Goal: Task Accomplishment & Management: Complete application form

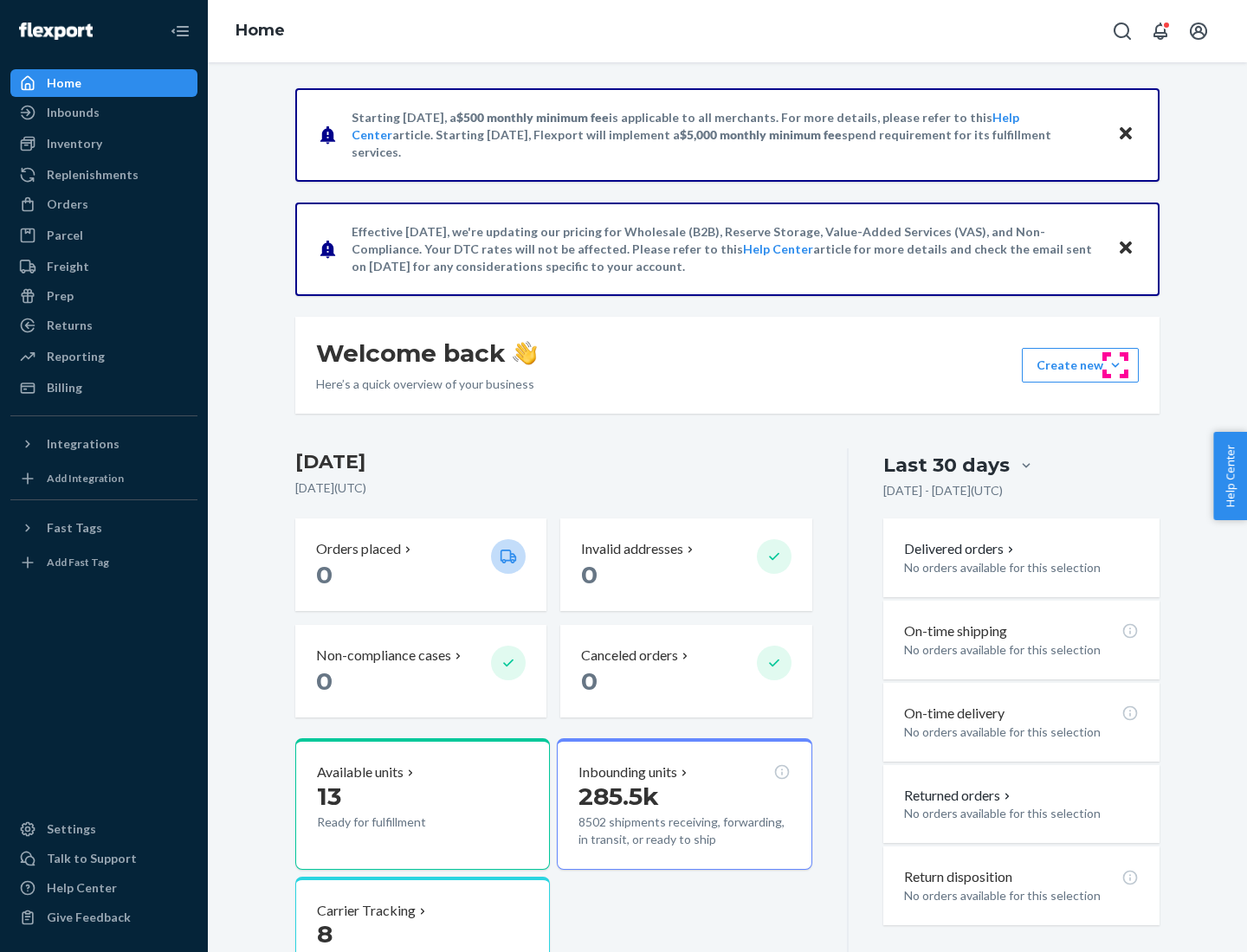
click at [1115, 365] on button "Create new Create new inbound Create new order Create new product" at bounding box center [1080, 365] width 117 height 35
click at [104, 113] on div "Inbounds" at bounding box center [104, 113] width 184 height 24
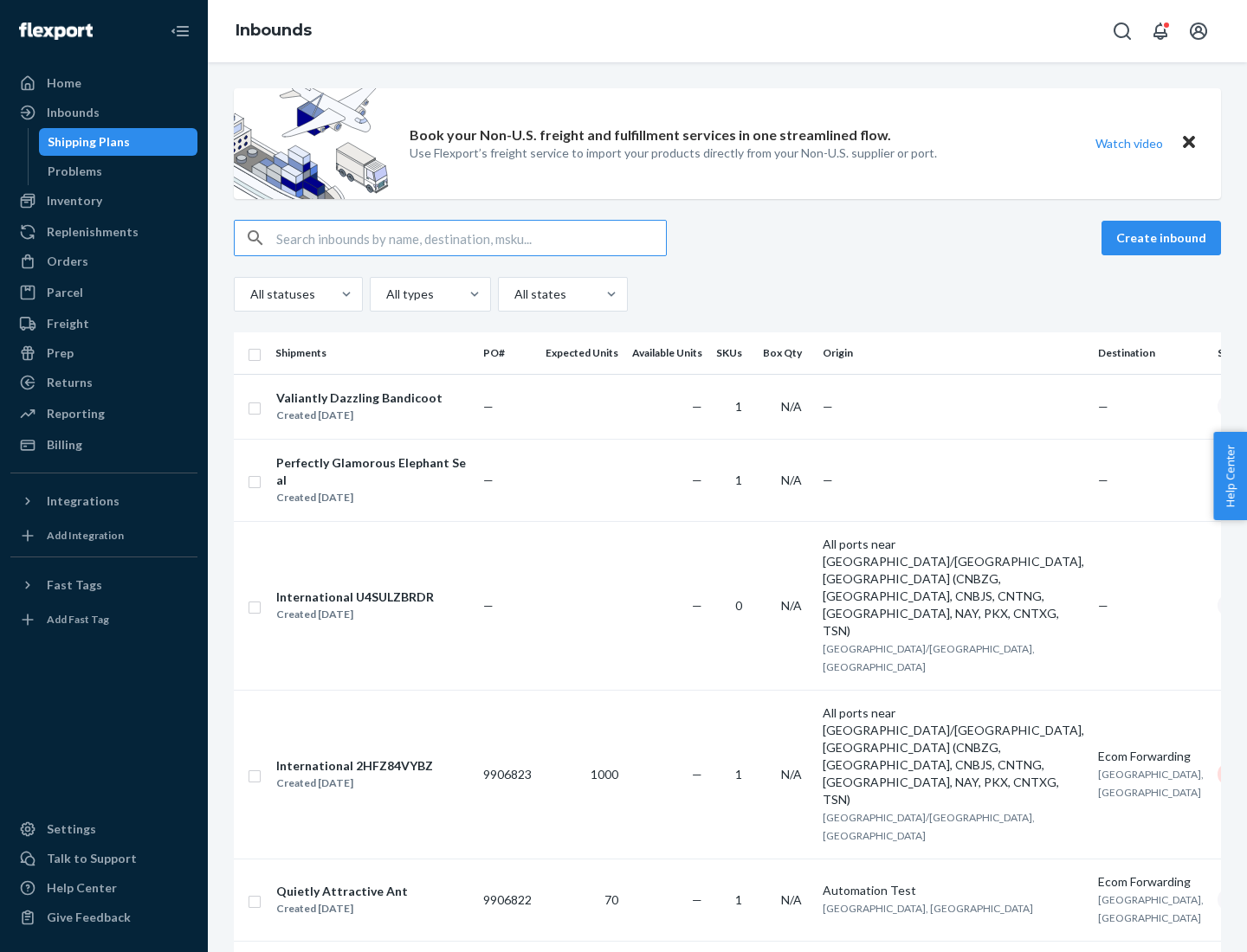
click at [1164, 238] on button "Create inbound" at bounding box center [1161, 238] width 119 height 35
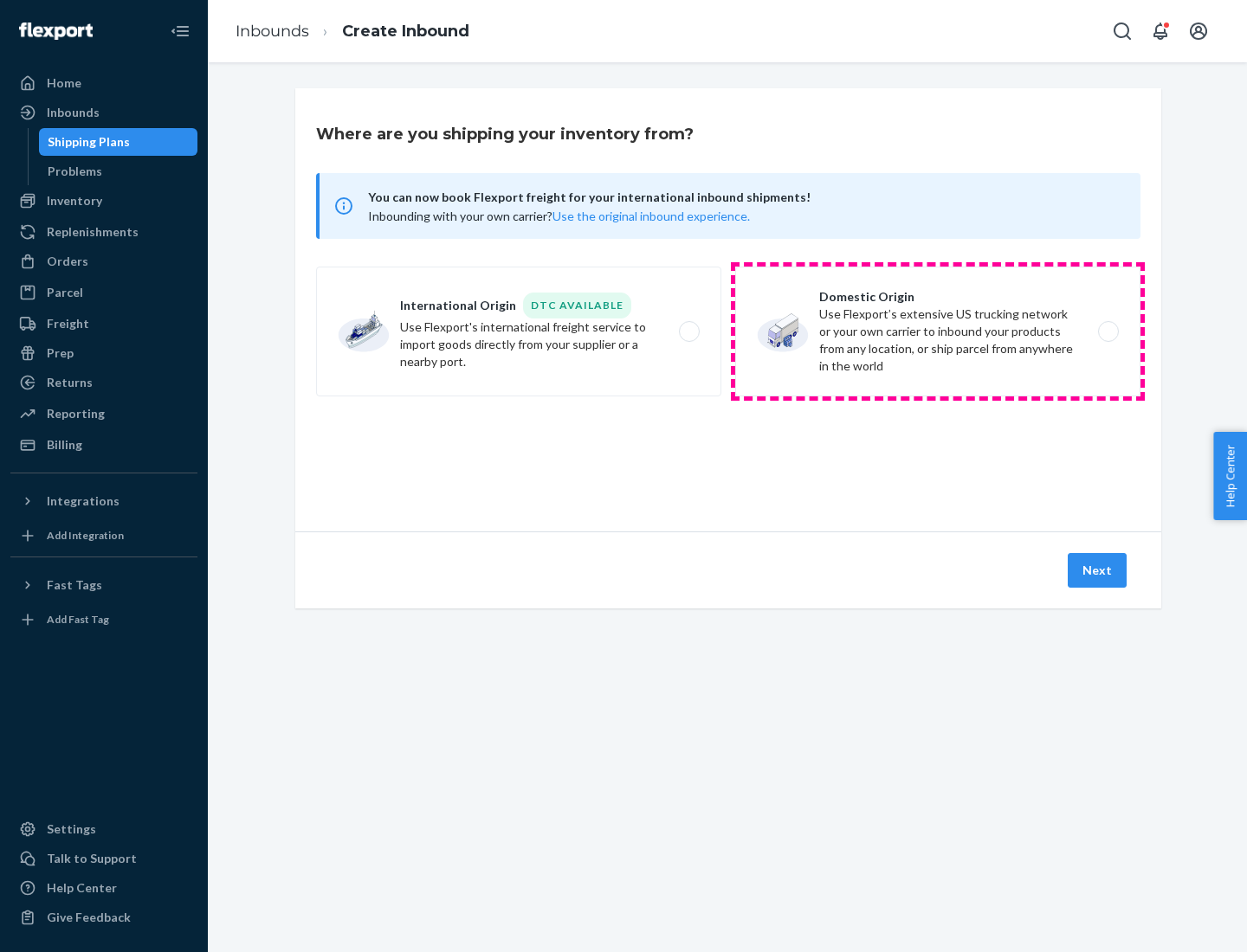
click at [938, 331] on label "Domestic Origin Use Flexport’s extensive US trucking network or your own carrie…" at bounding box center [938, 331] width 405 height 130
click at [1108, 331] on input "Domestic Origin Use Flexport’s extensive US trucking network or your own carrie…" at bounding box center [1114, 332] width 11 height 11
radio input "true"
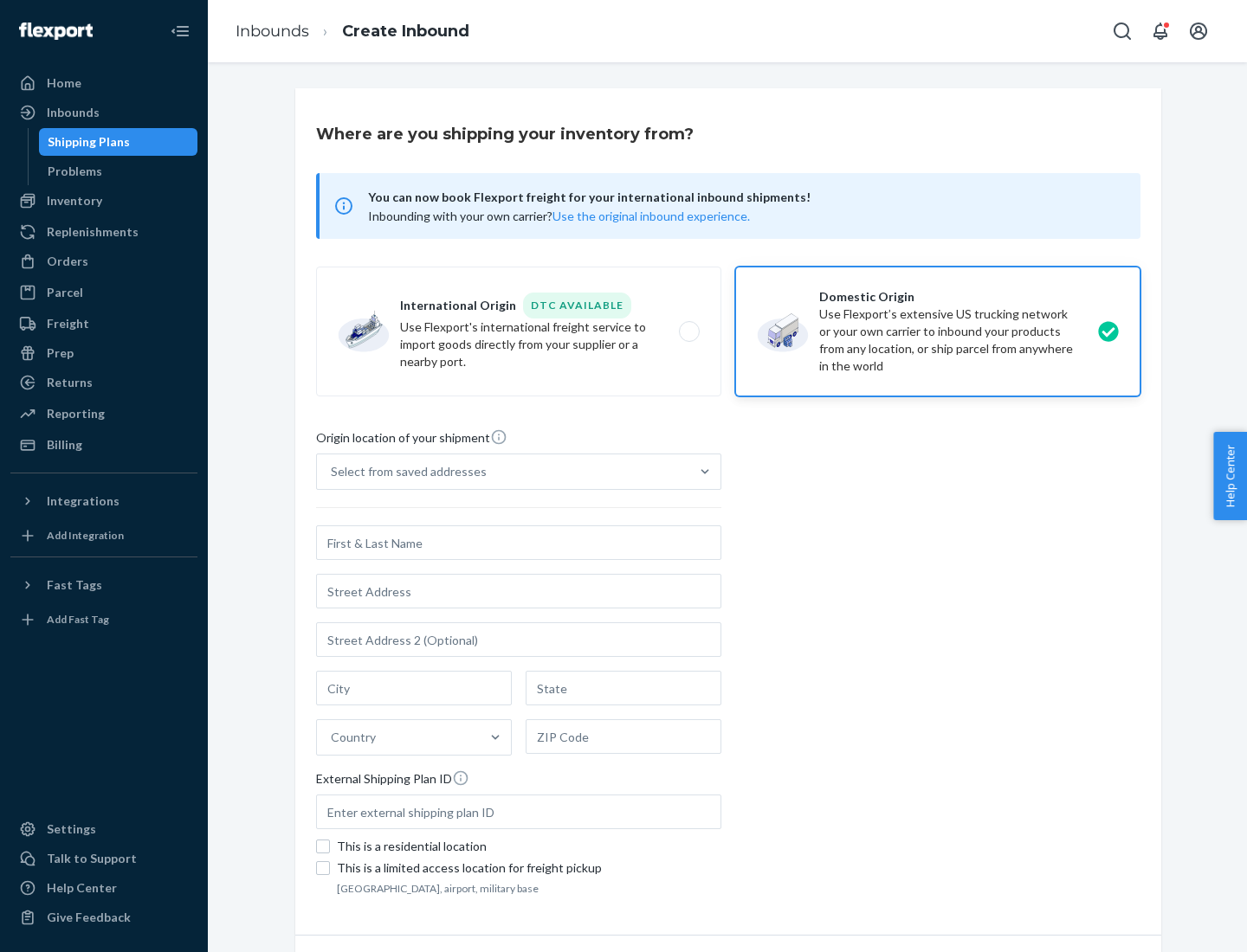
click at [404, 472] on div "Select from saved addresses" at bounding box center [408, 471] width 156 height 18
click at [332, 472] on input "Select from saved addresses" at bounding box center [331, 471] width 2 height 18
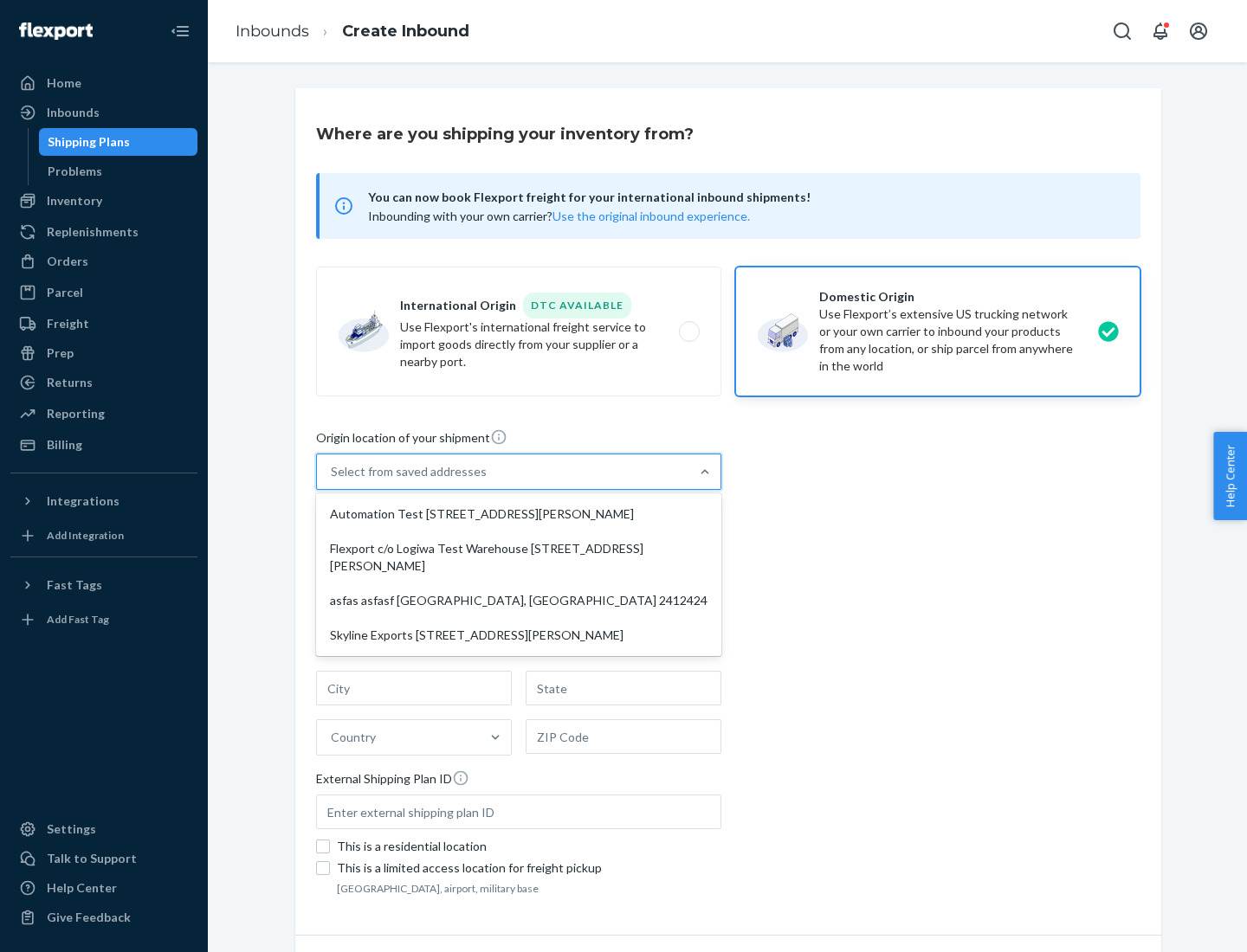
scroll to position [7, 0]
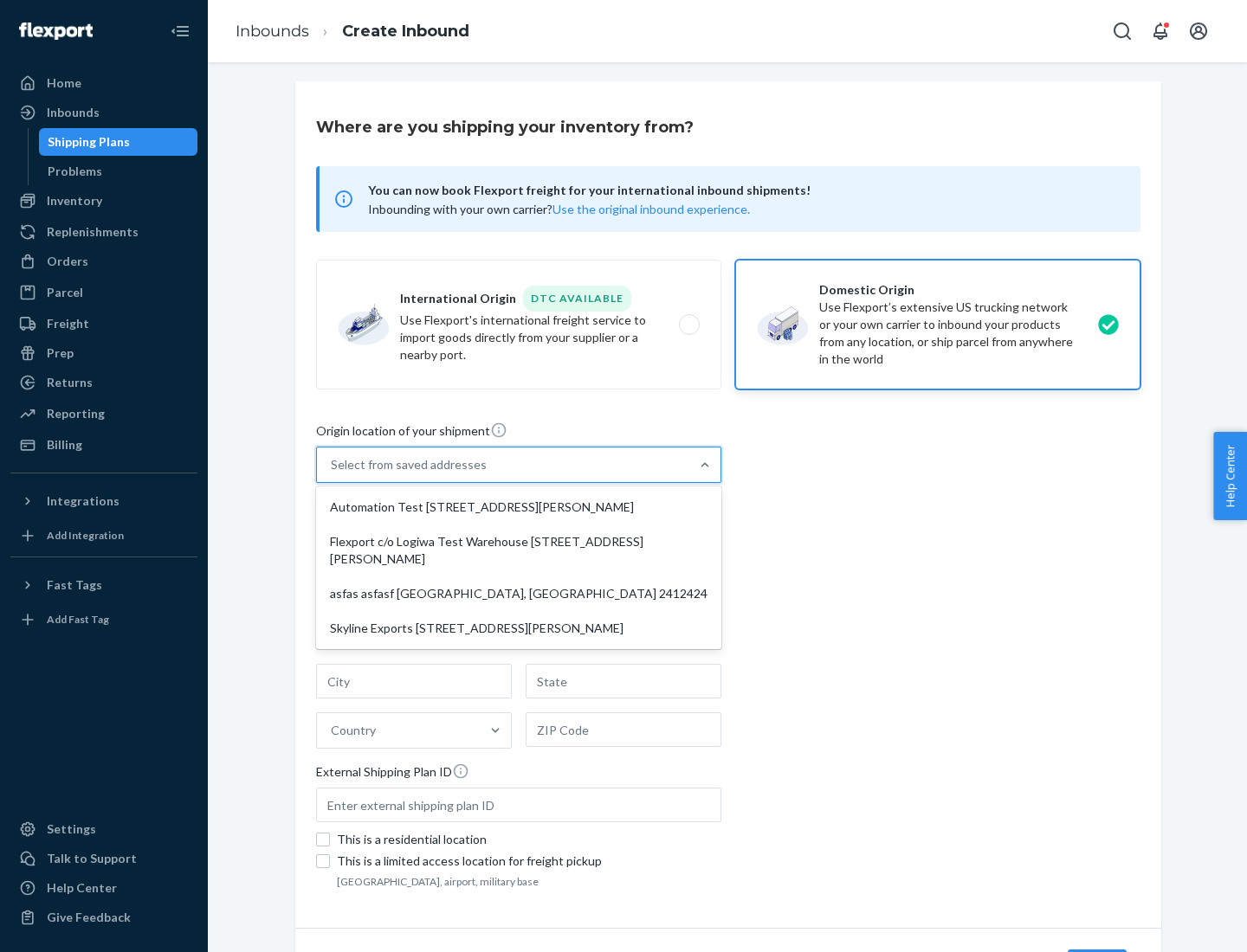
click at [519, 508] on div "Automation Test [STREET_ADDRESS][PERSON_NAME]" at bounding box center [518, 507] width 399 height 35
click at [332, 473] on input "option Automation Test [STREET_ADDRESS][PERSON_NAME] focused, 1 of 4. 4 results…" at bounding box center [331, 465] width 2 height 18
type input "Automation Test"
type input "9th Floor"
type input "[GEOGRAPHIC_DATA]"
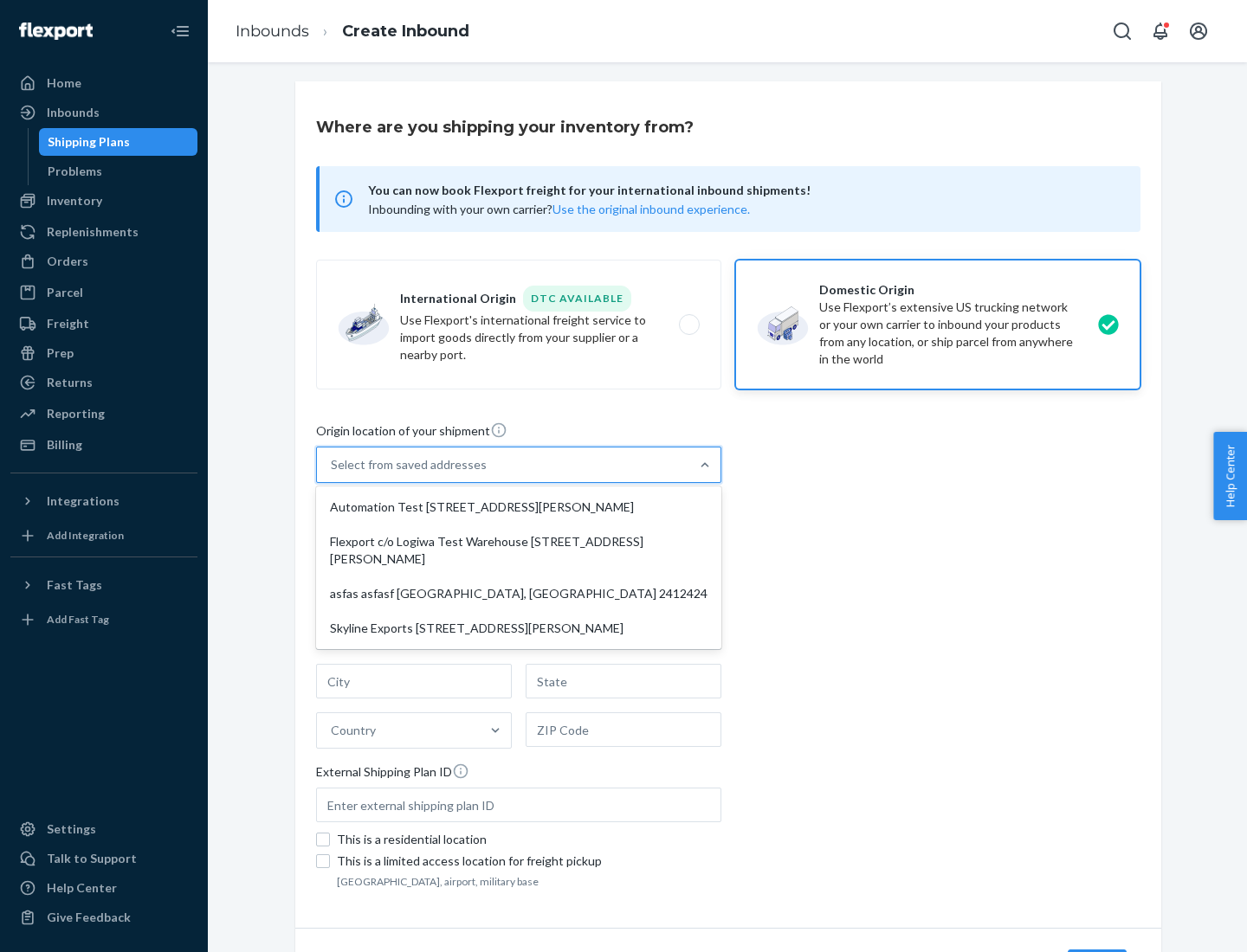
type input "CA"
type input "94104"
type input "[STREET_ADDRESS][PERSON_NAME]"
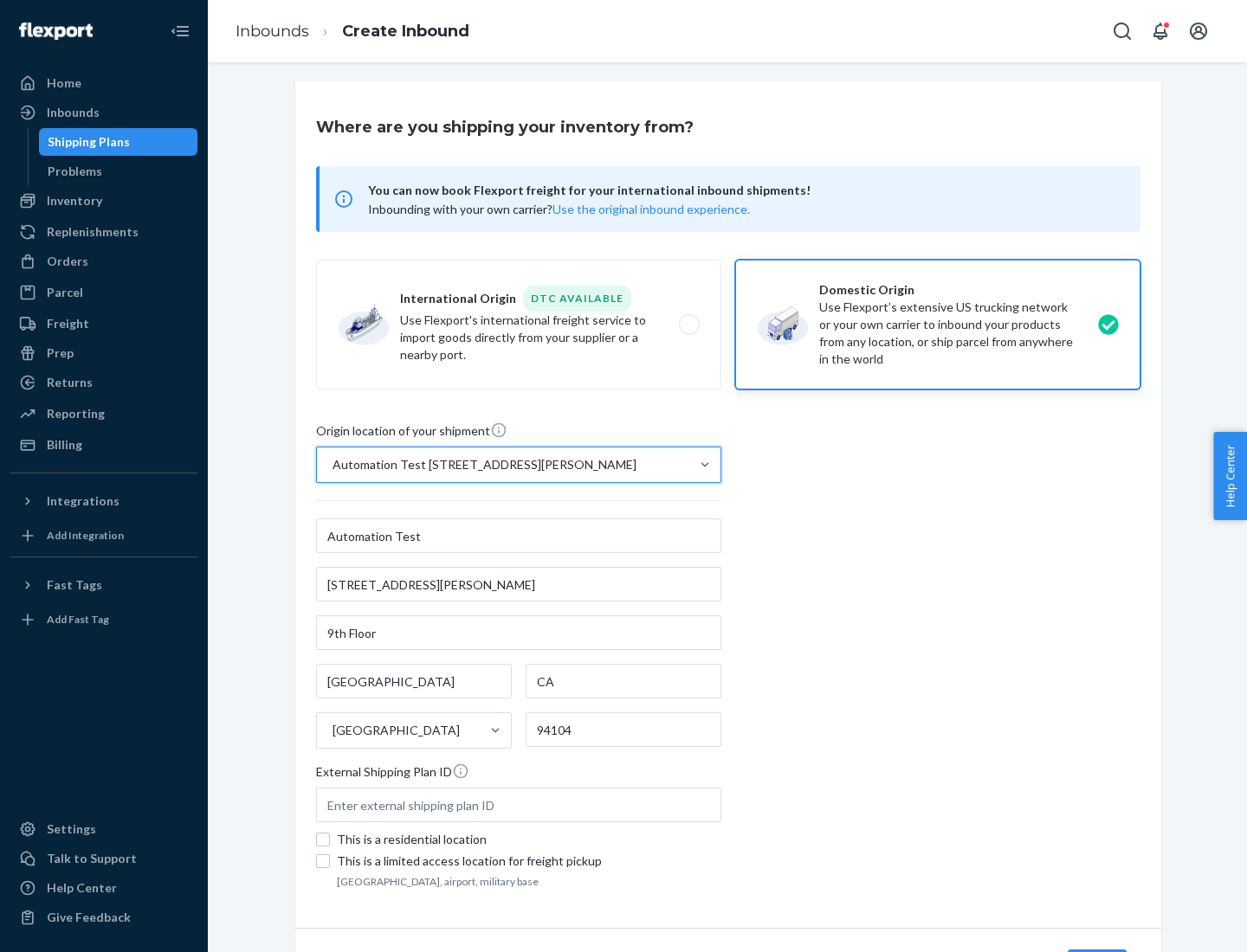
scroll to position [102, 0]
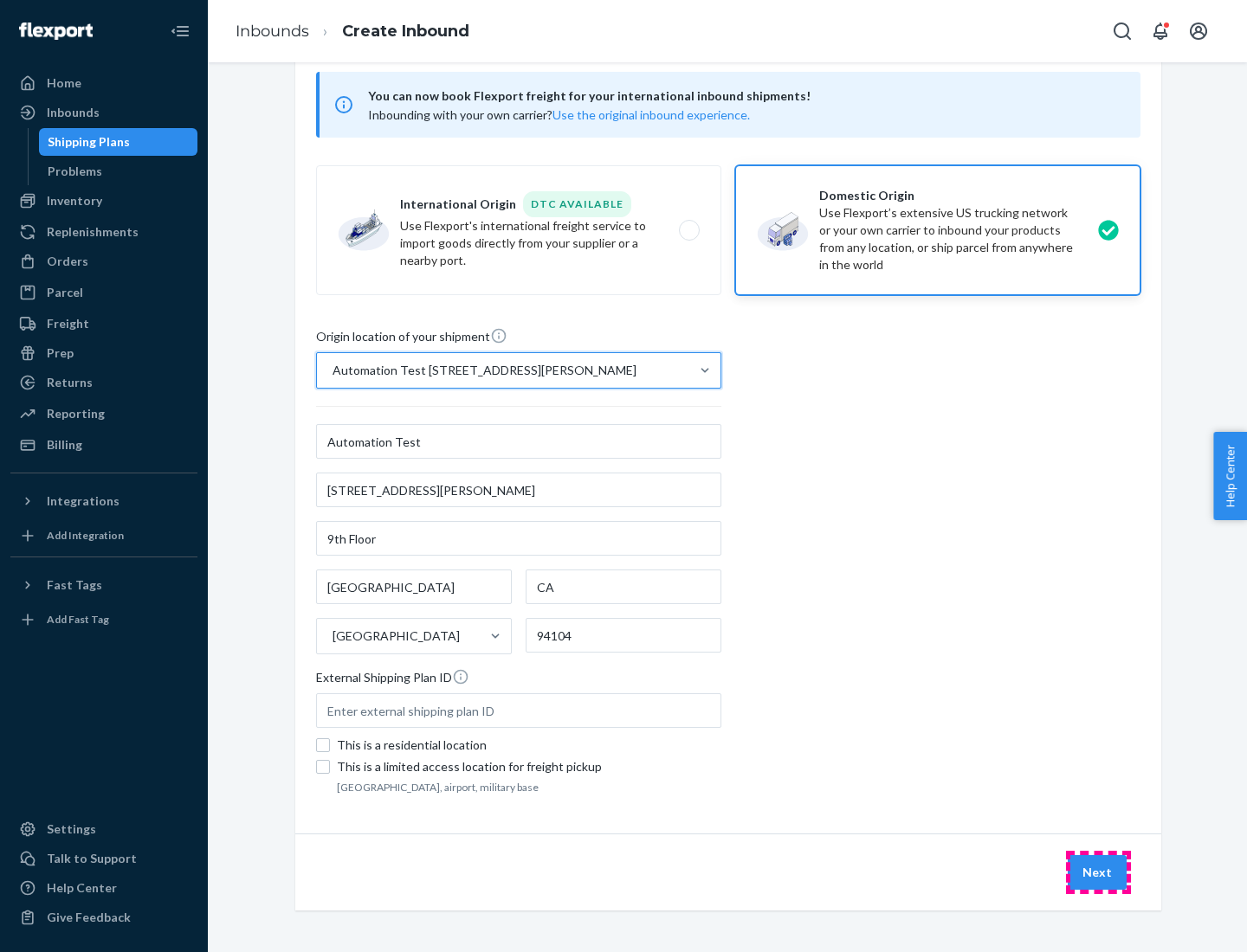
click at [1098, 873] on button "Next" at bounding box center [1097, 873] width 59 height 35
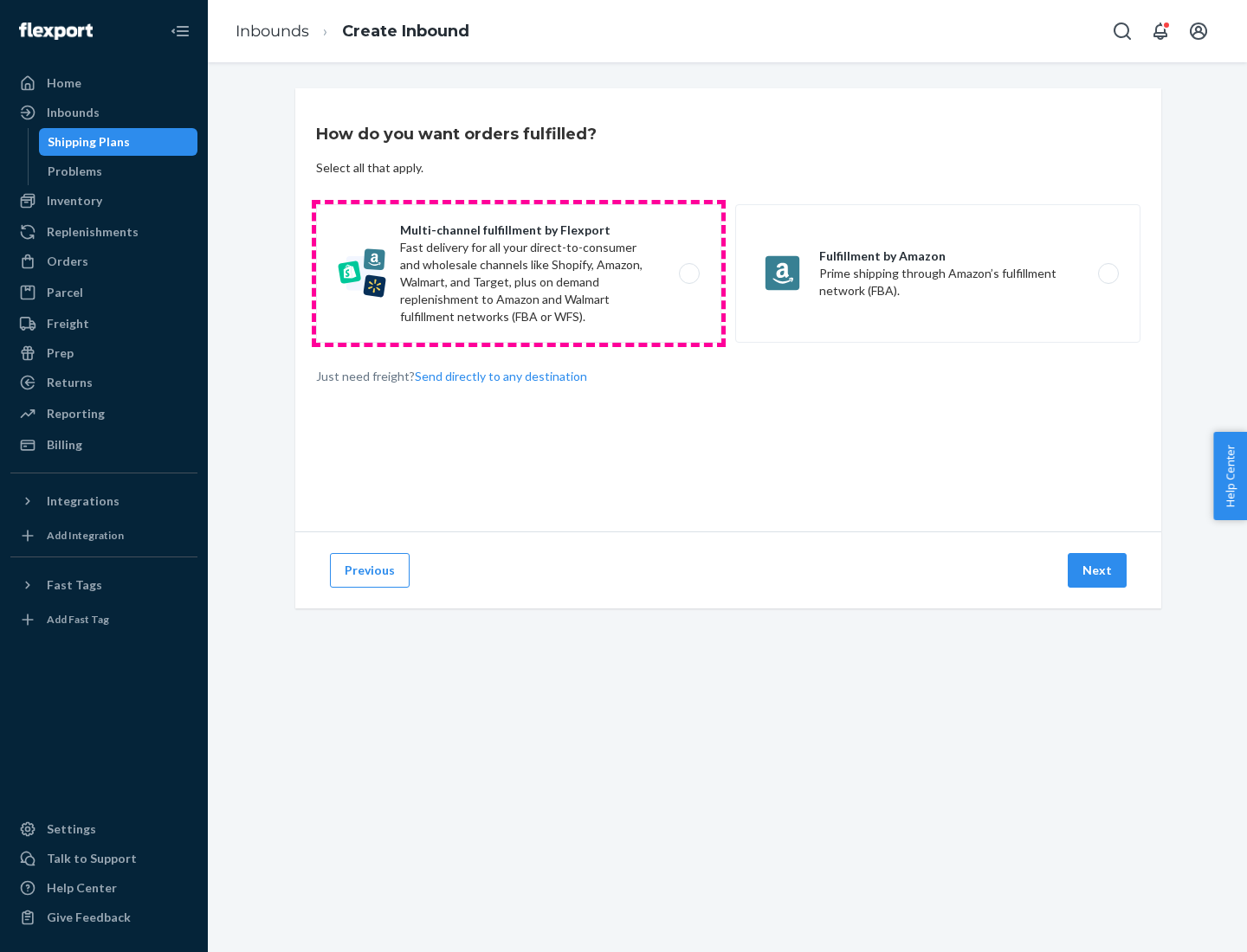
click at [519, 273] on label "Multi-channel fulfillment by Flexport Fast delivery for all your direct-to-cons…" at bounding box center [519, 273] width 405 height 138
click at [689, 273] on input "Multi-channel fulfillment by Flexport Fast delivery for all your direct-to-cons…" at bounding box center [694, 274] width 11 height 11
radio input "true"
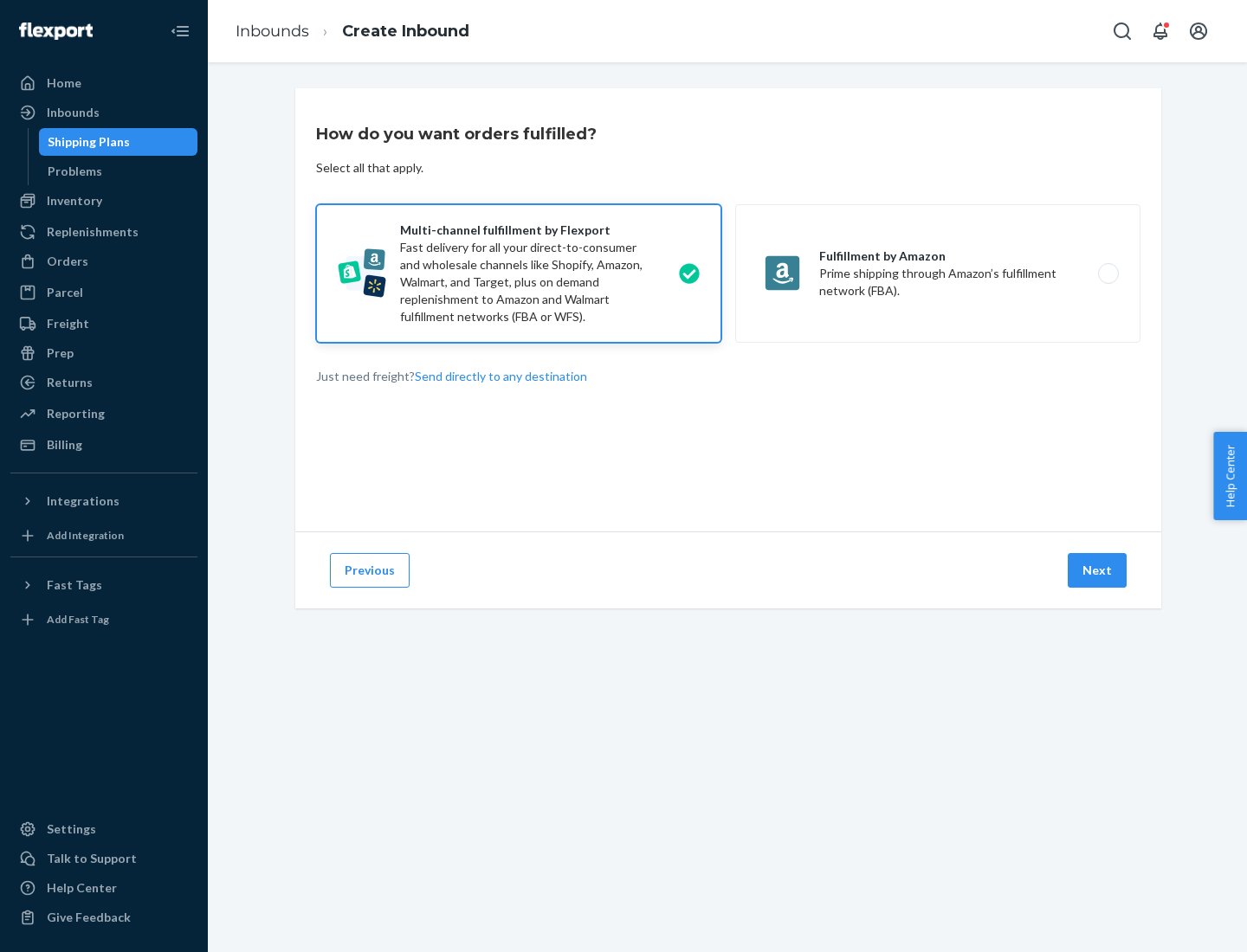
click at [1098, 570] on button "Next" at bounding box center [1097, 570] width 59 height 35
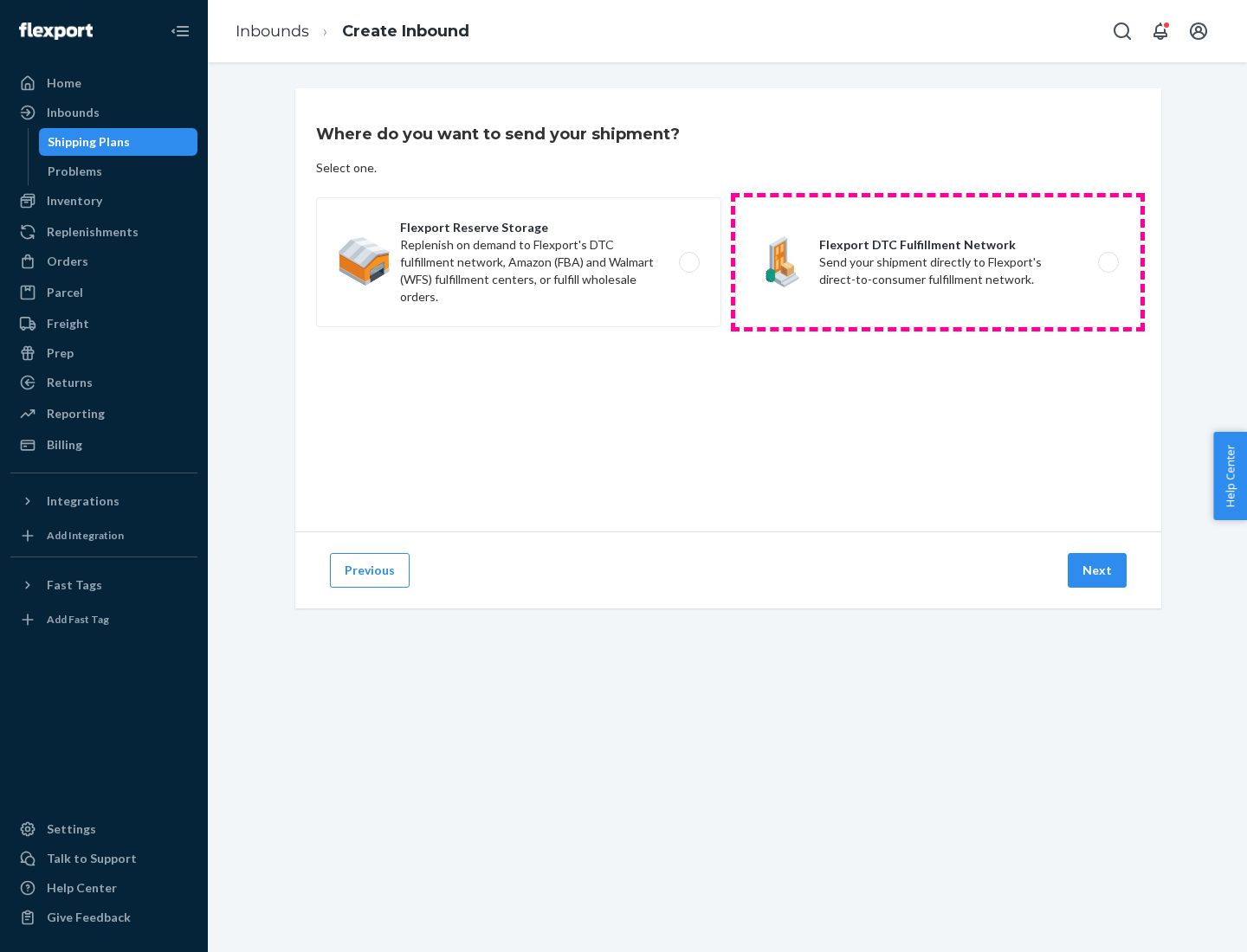
click at [938, 262] on label "Flexport DTC Fulfillment Network Send your shipment directly to Flexport's dire…" at bounding box center [938, 262] width 405 height 130
click at [1108, 262] on input "Flexport DTC Fulfillment Network Send your shipment directly to Flexport's dire…" at bounding box center [1114, 263] width 11 height 11
radio input "true"
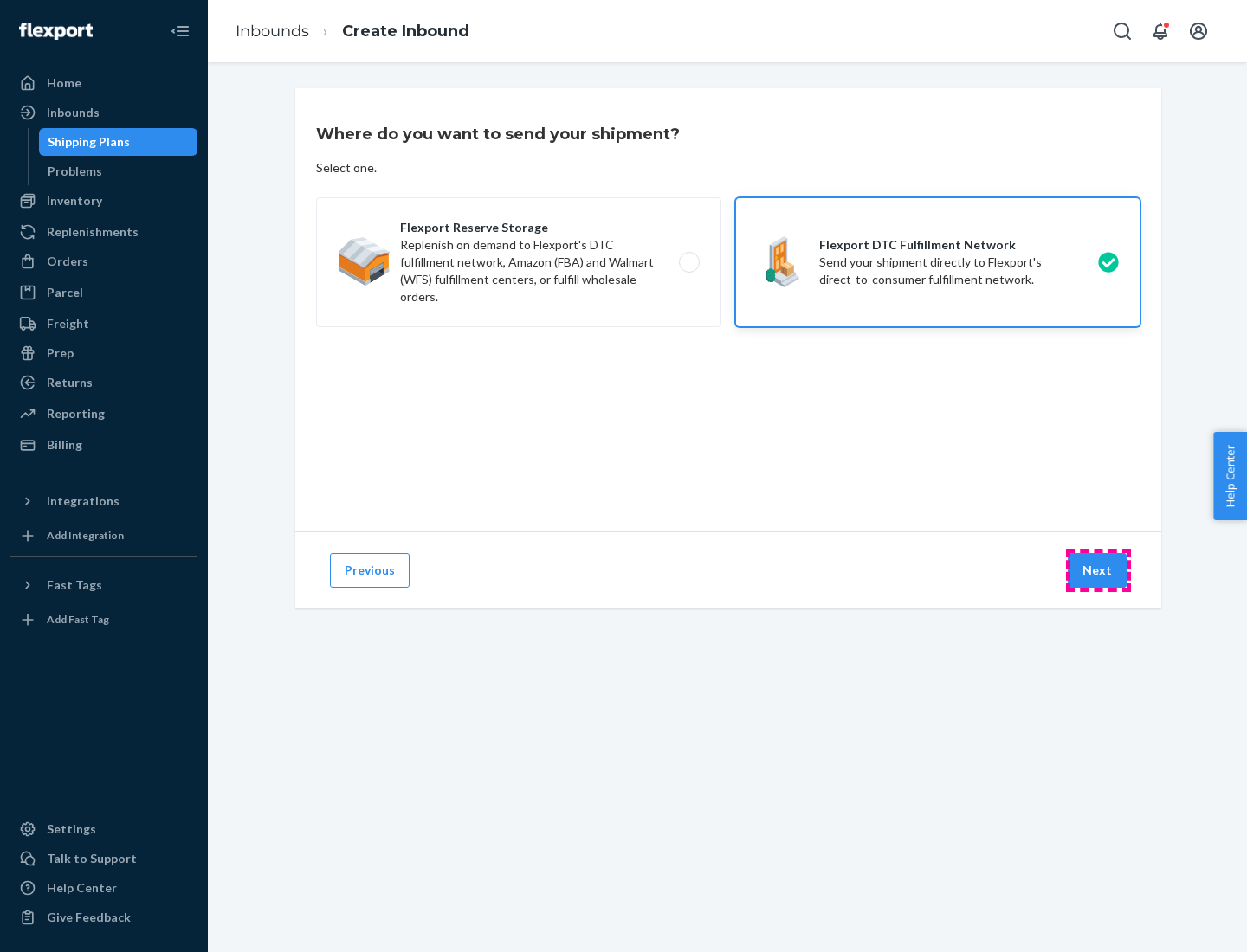
click at [1098, 570] on button "Next" at bounding box center [1097, 570] width 59 height 35
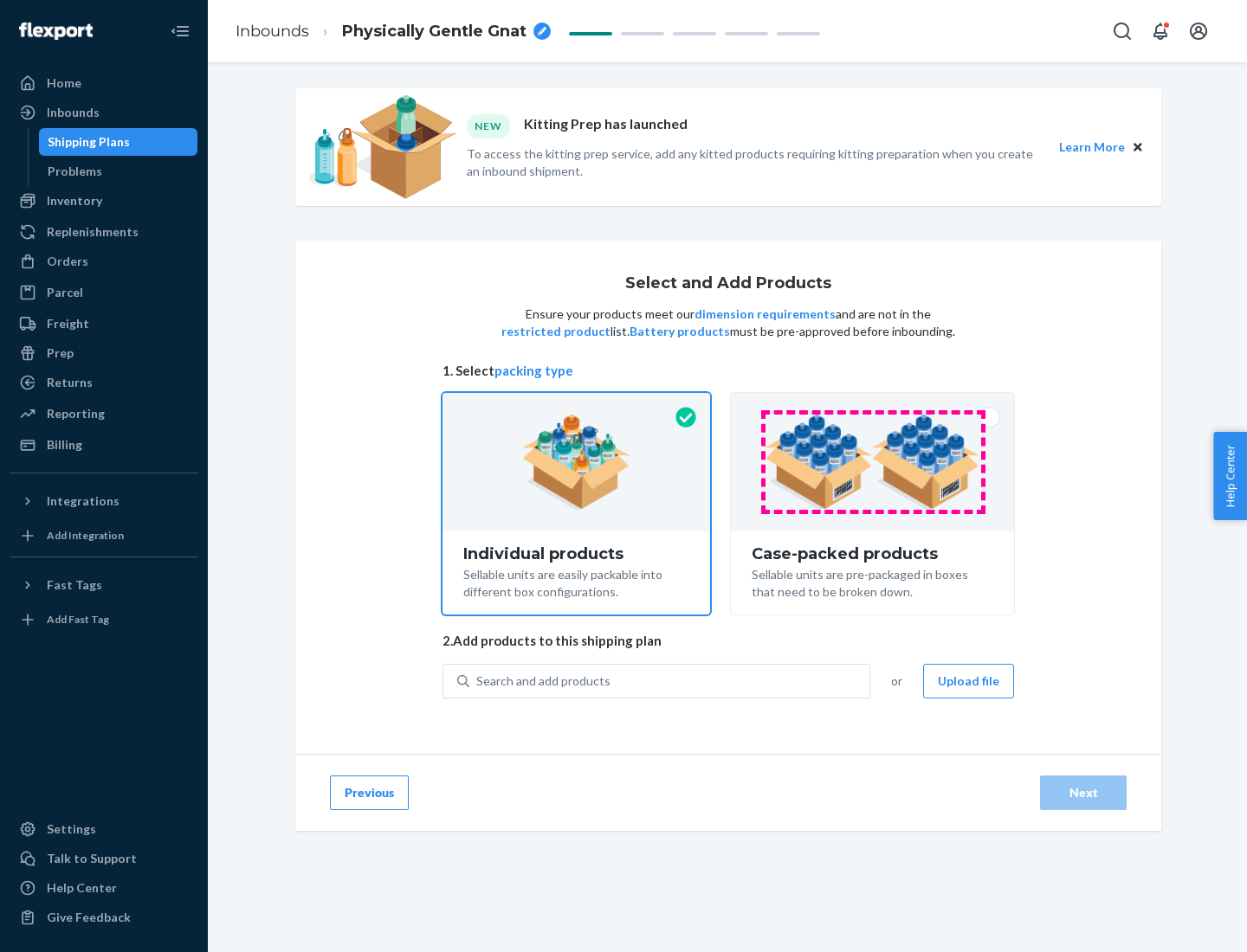
click at [873, 462] on img at bounding box center [872, 462] width 216 height 95
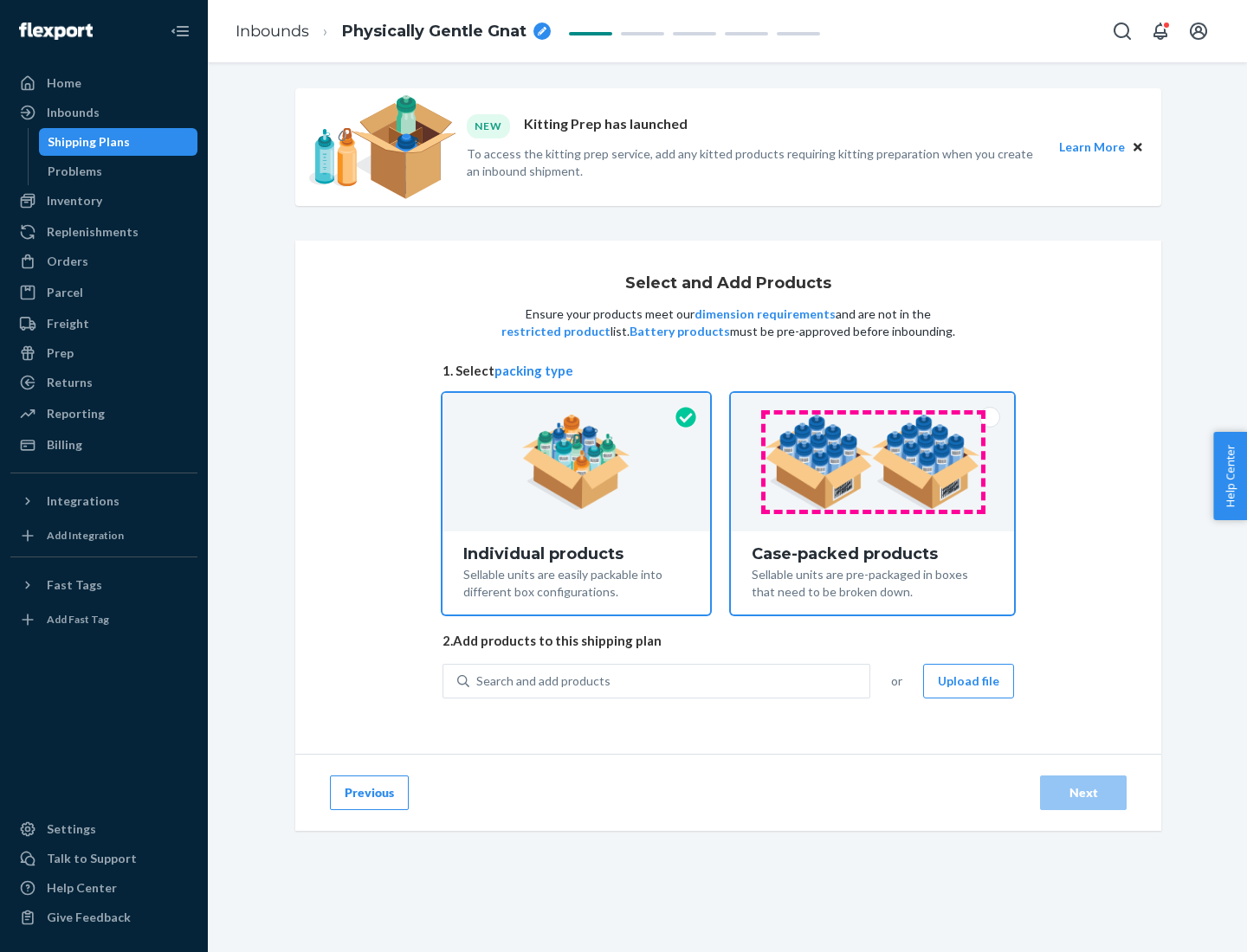
click at [873, 404] on input "Case-packed products Sellable units are pre-packaged in boxes that need to be b…" at bounding box center [873, 399] width 11 height 11
radio input "true"
radio input "false"
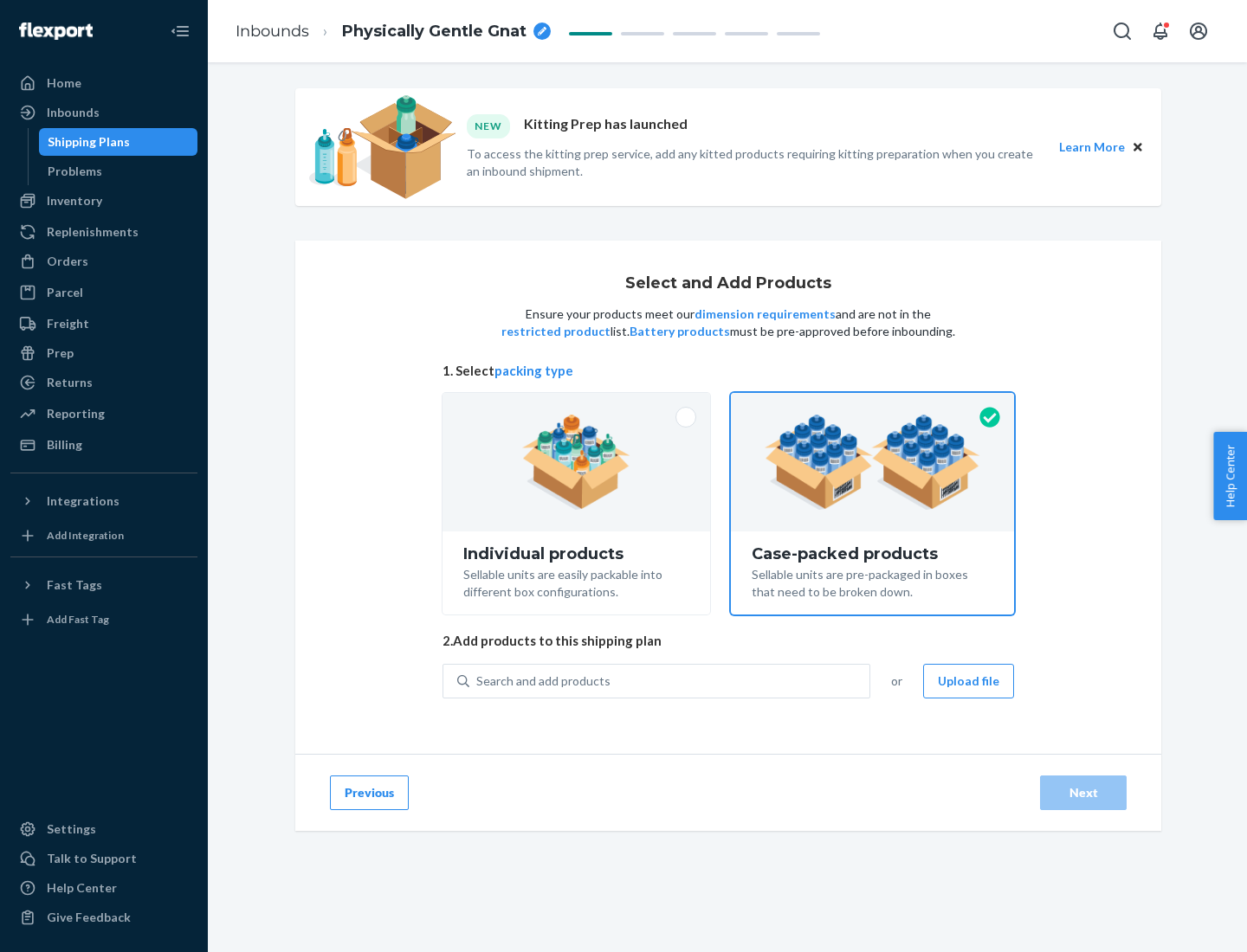
click at [670, 680] on div "Search and add products" at bounding box center [669, 680] width 400 height 31
click at [478, 680] on input "Search and add products" at bounding box center [477, 681] width 2 height 18
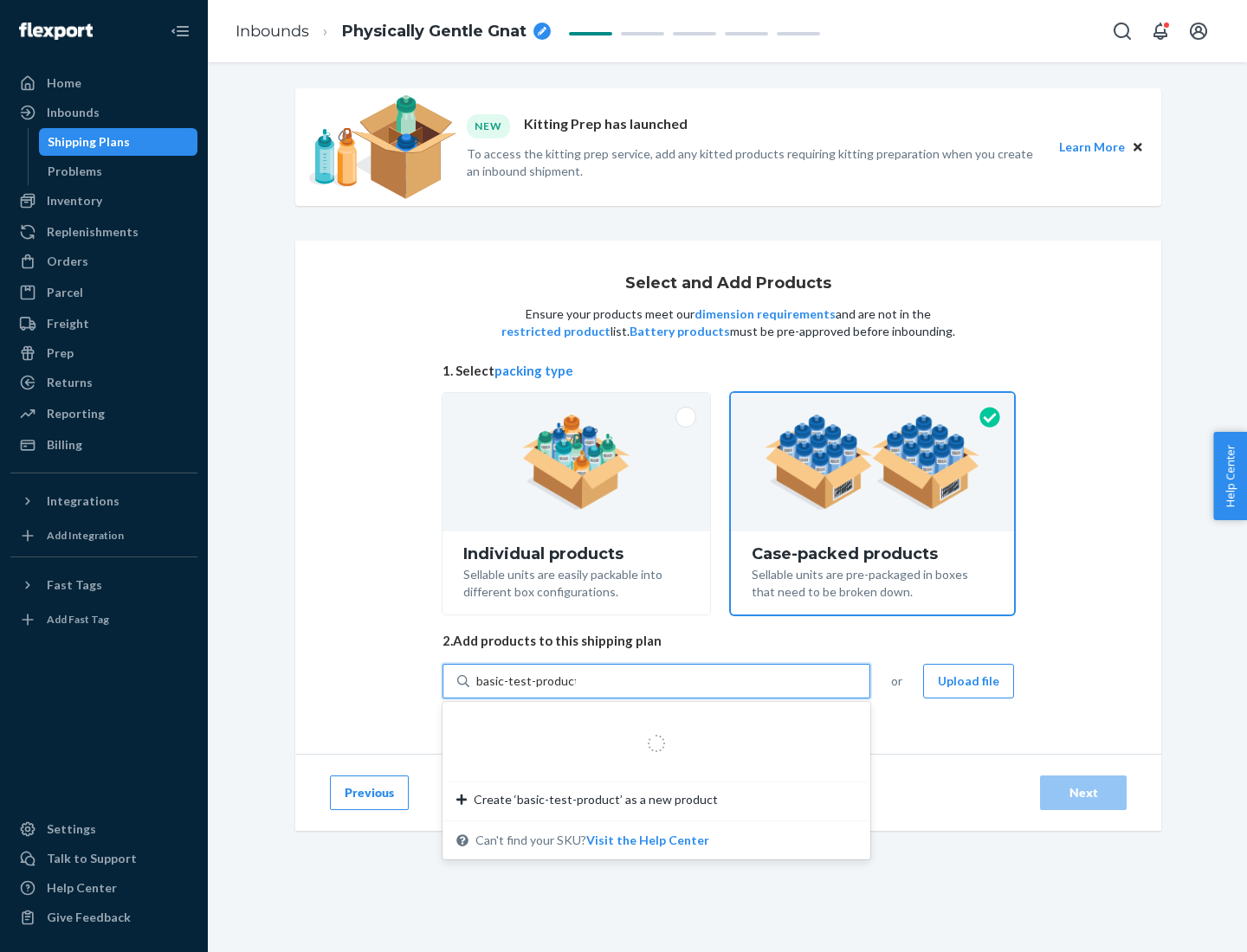
type input "basic-test-product-1"
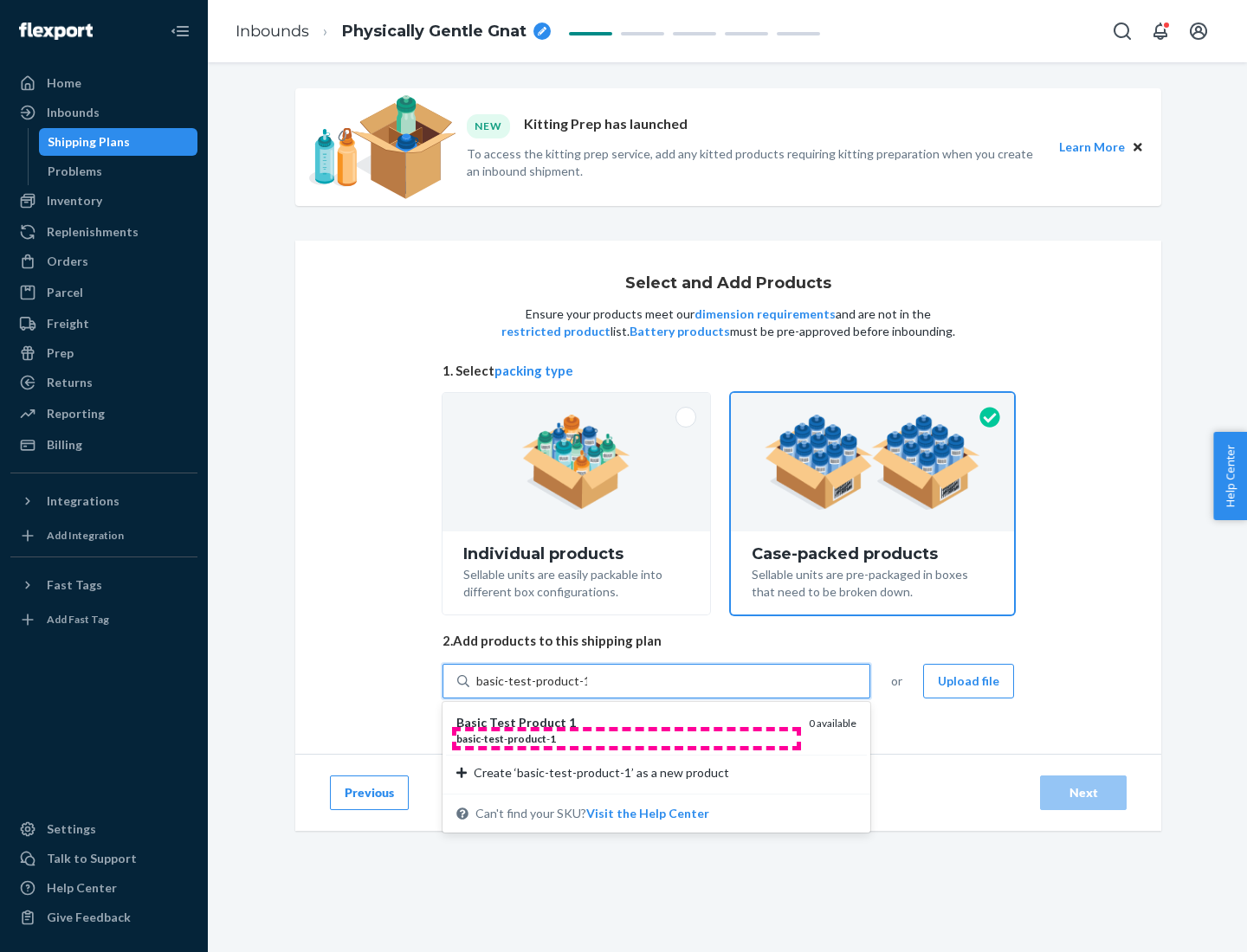
click at [626, 738] on div "basic - test - product - 1" at bounding box center [625, 739] width 339 height 15
click at [587, 690] on input "basic-test-product-1" at bounding box center [531, 681] width 111 height 18
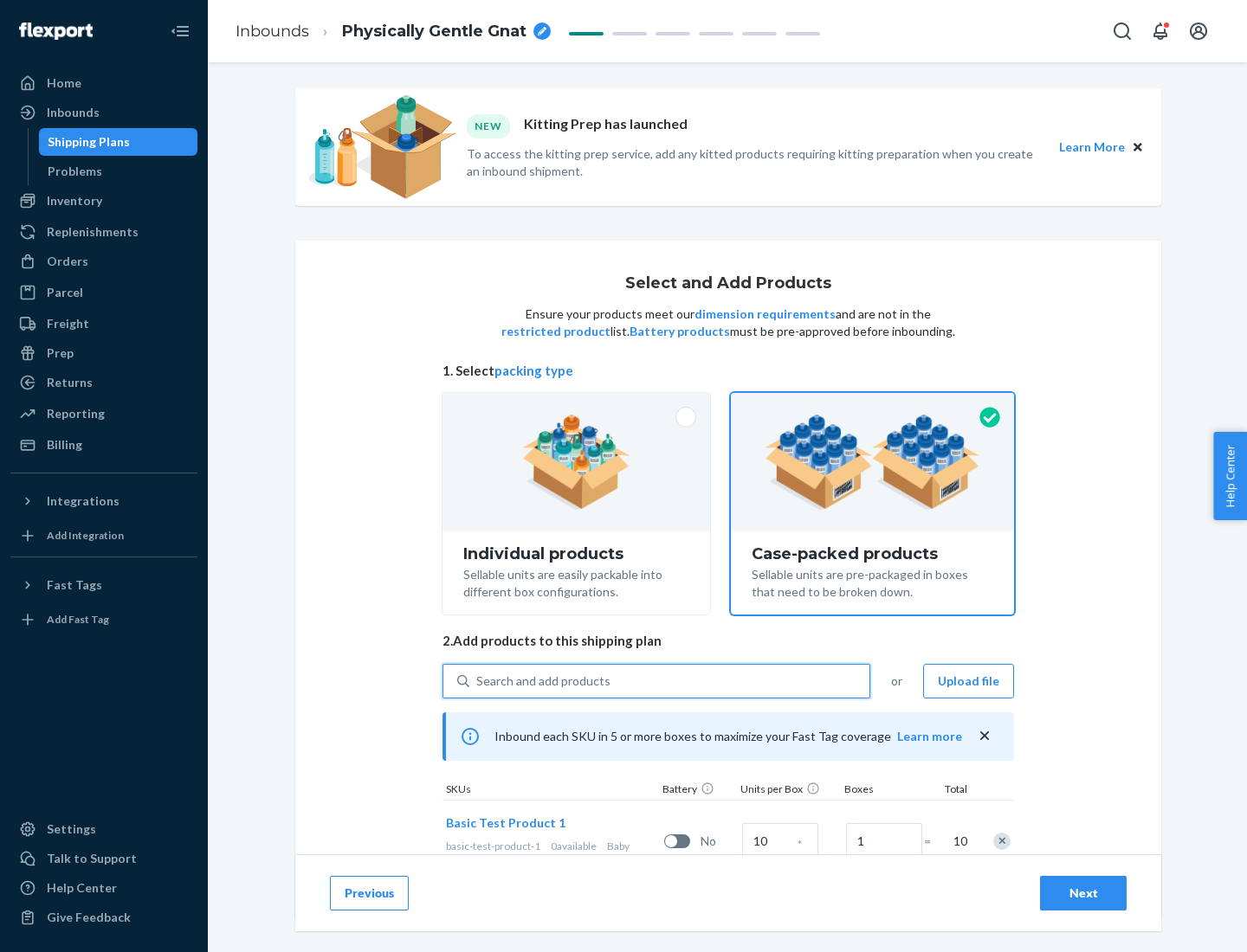
scroll to position [63, 0]
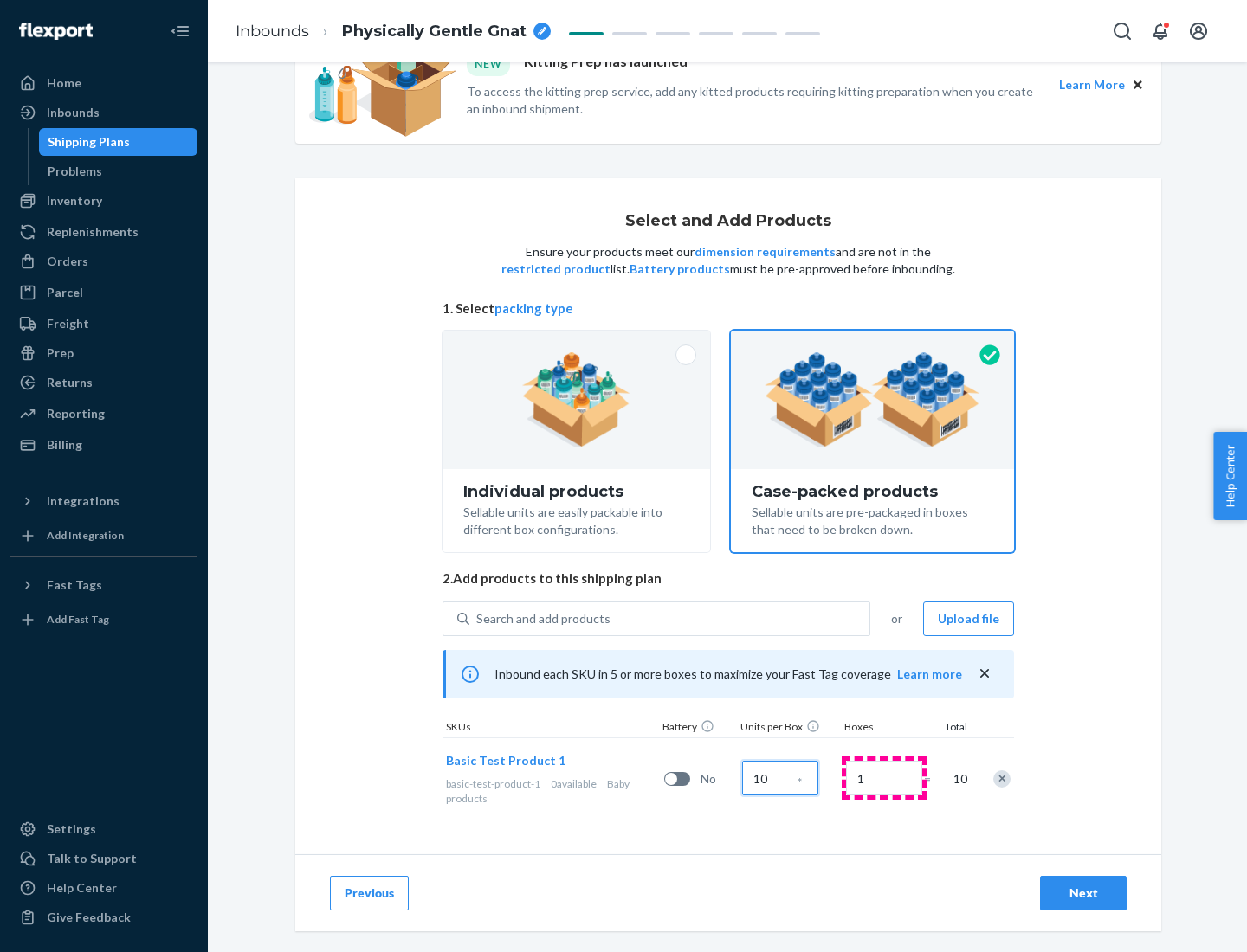
type input "10"
type input "7"
click at [1084, 893] on div "Next" at bounding box center [1083, 893] width 57 height 18
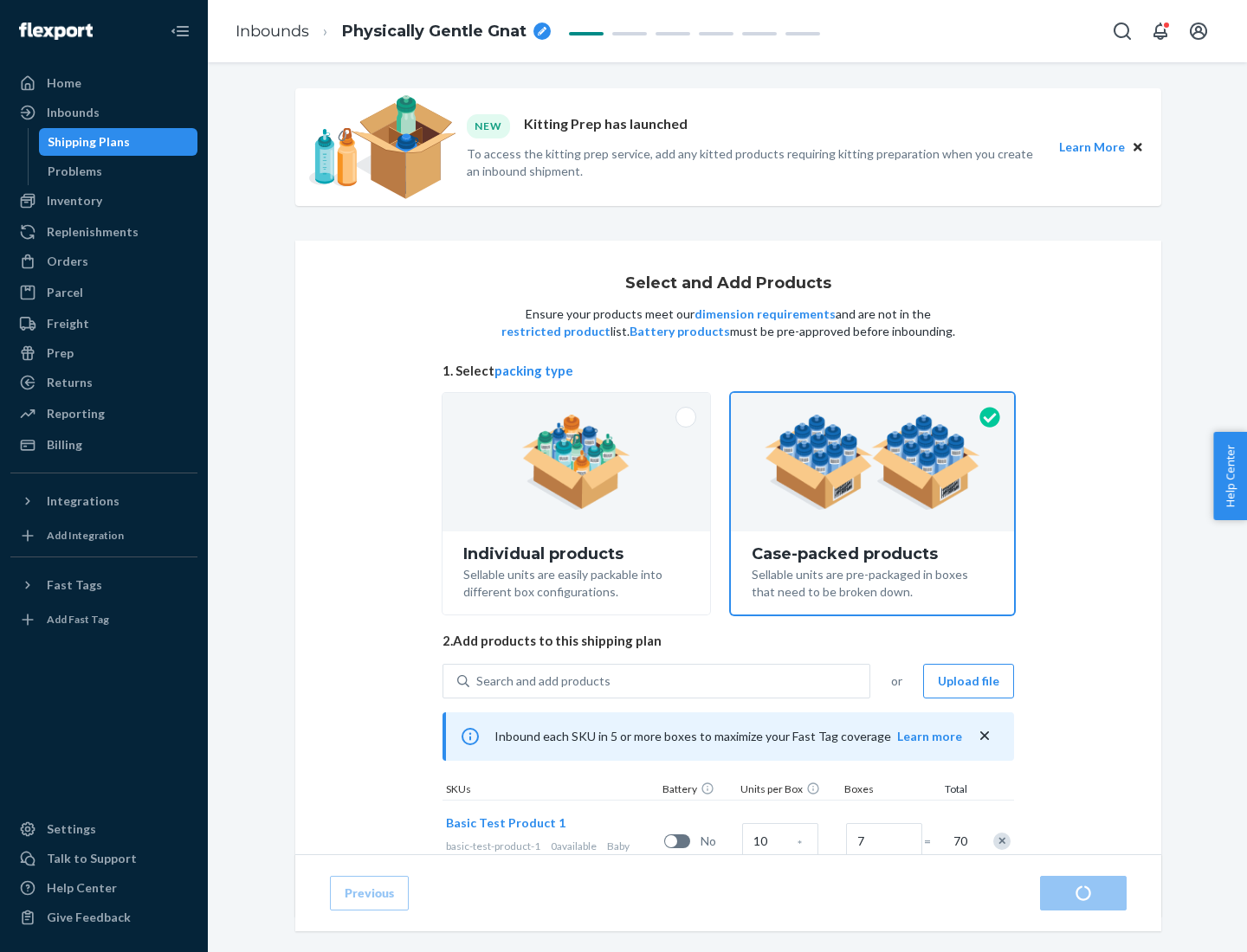
radio input "true"
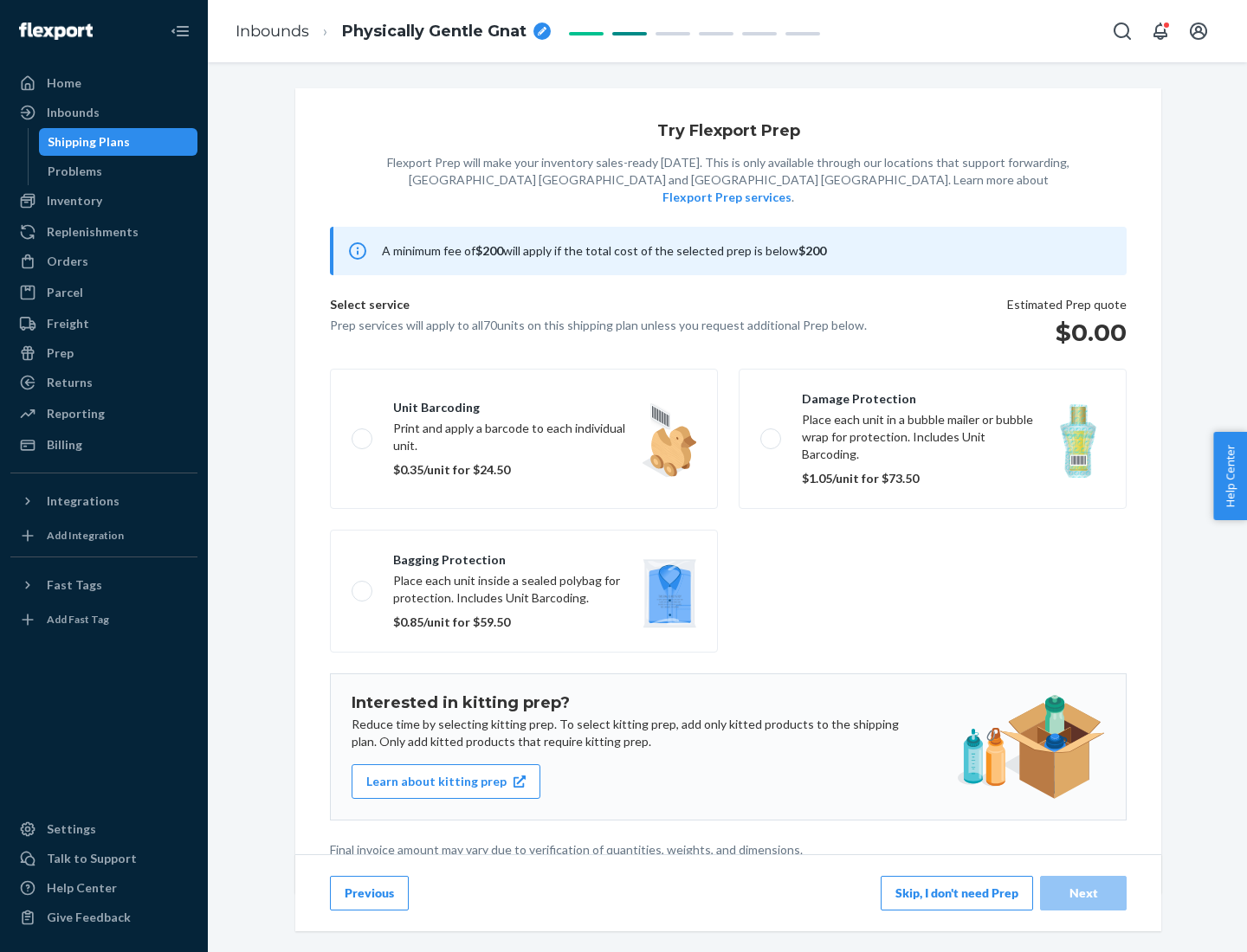
scroll to position [5, 0]
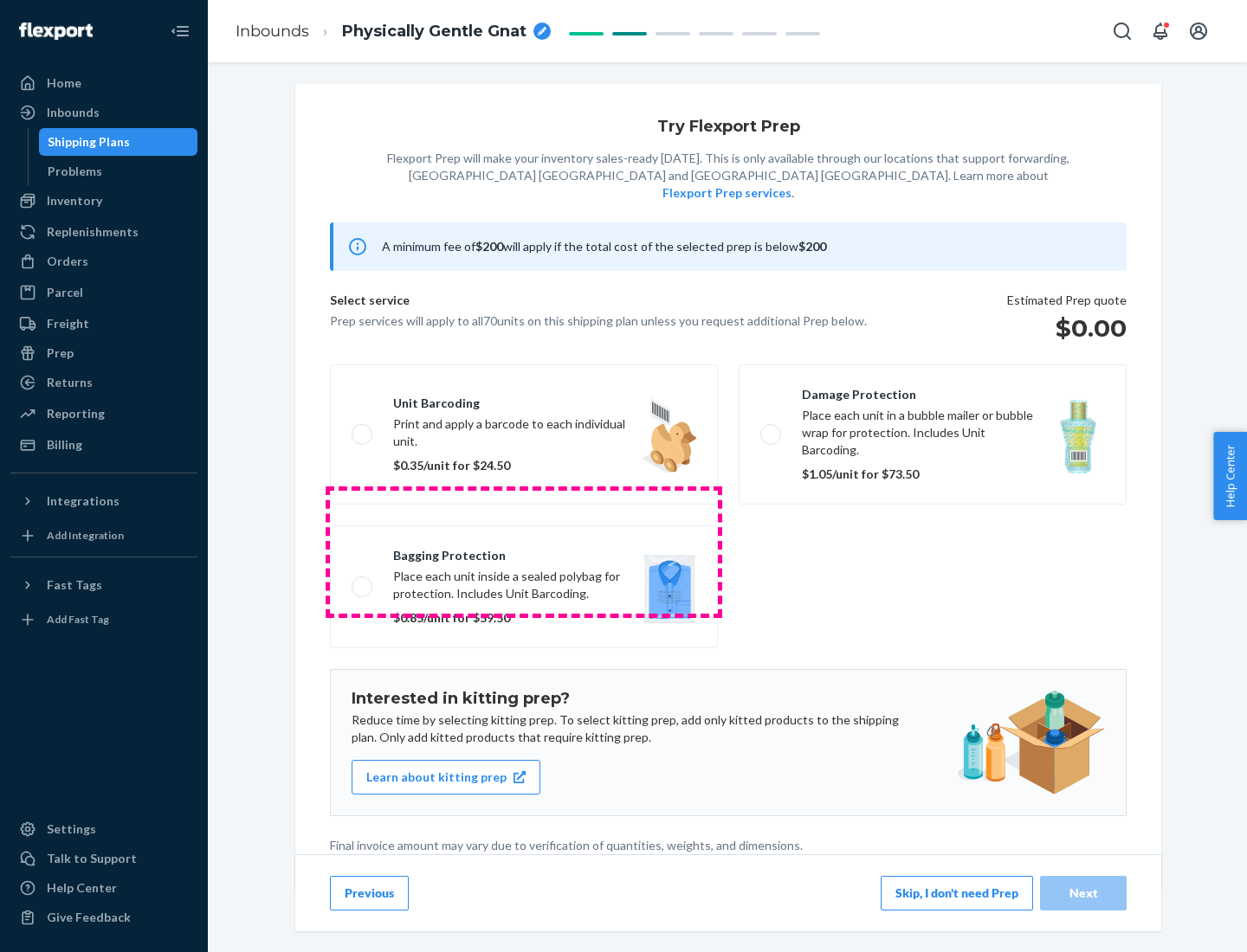
click at [524, 552] on label "Bagging protection Place each unit inside a sealed polybag for protection. Incl…" at bounding box center [524, 587] width 388 height 123
click at [363, 581] on input "Bagging protection Place each unit inside a sealed polybag for protection. Incl…" at bounding box center [357, 586] width 11 height 11
checkbox input "true"
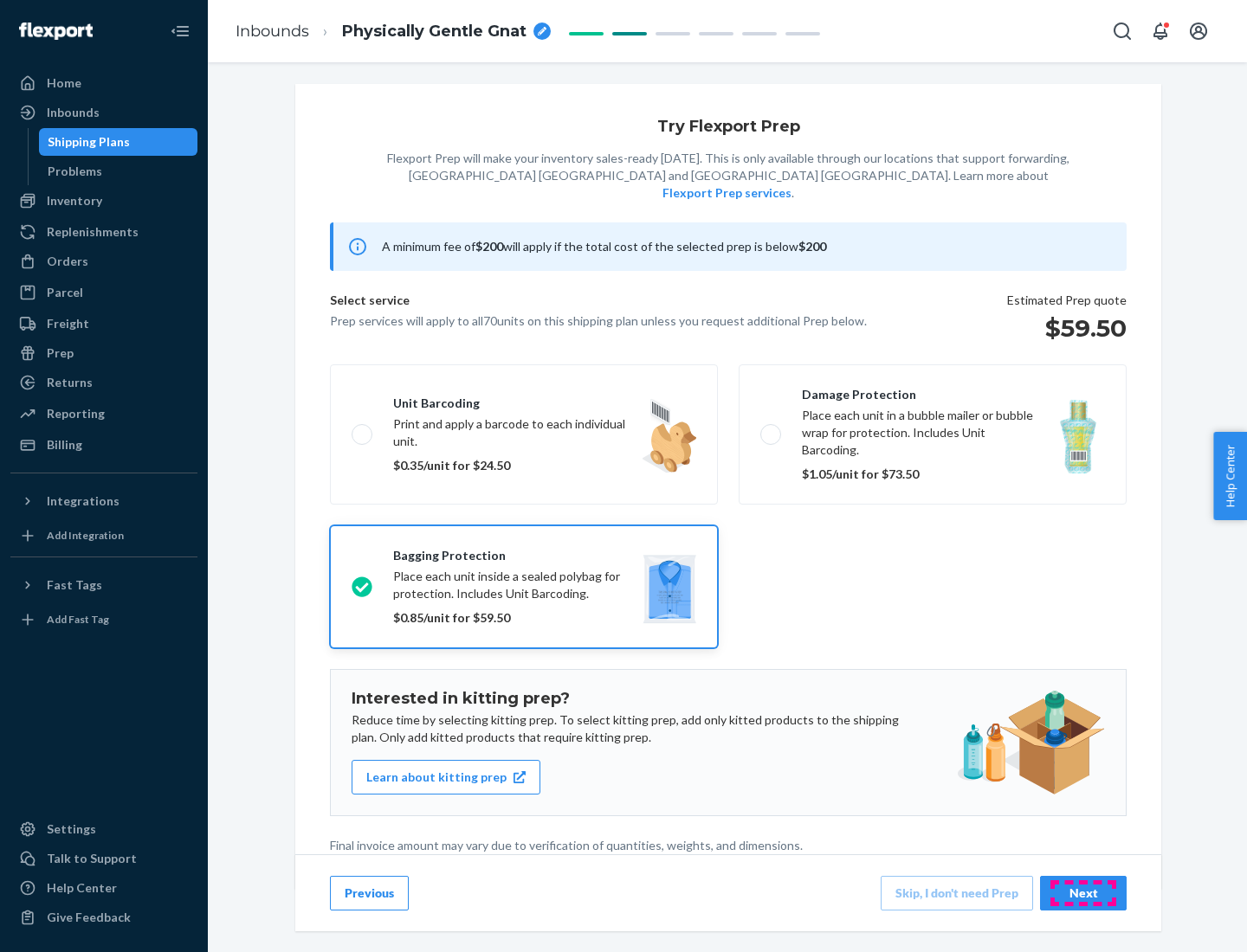
click at [1084, 892] on div "Next" at bounding box center [1083, 893] width 57 height 18
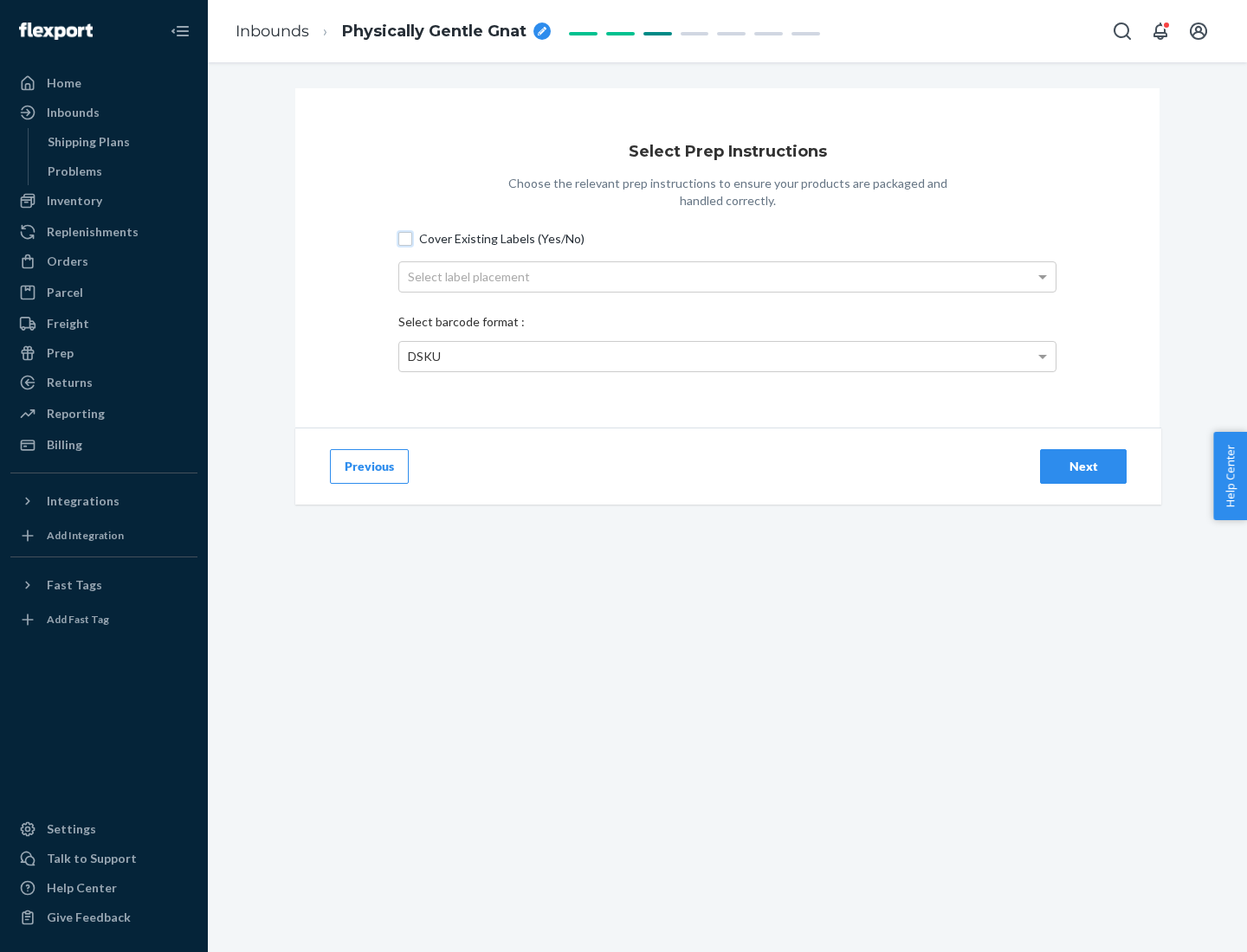
click at [405, 238] on input "Cover Existing Labels (Yes/No)" at bounding box center [405, 239] width 14 height 14
checkbox input "true"
click at [727, 276] on div "Select label placement" at bounding box center [727, 277] width 656 height 30
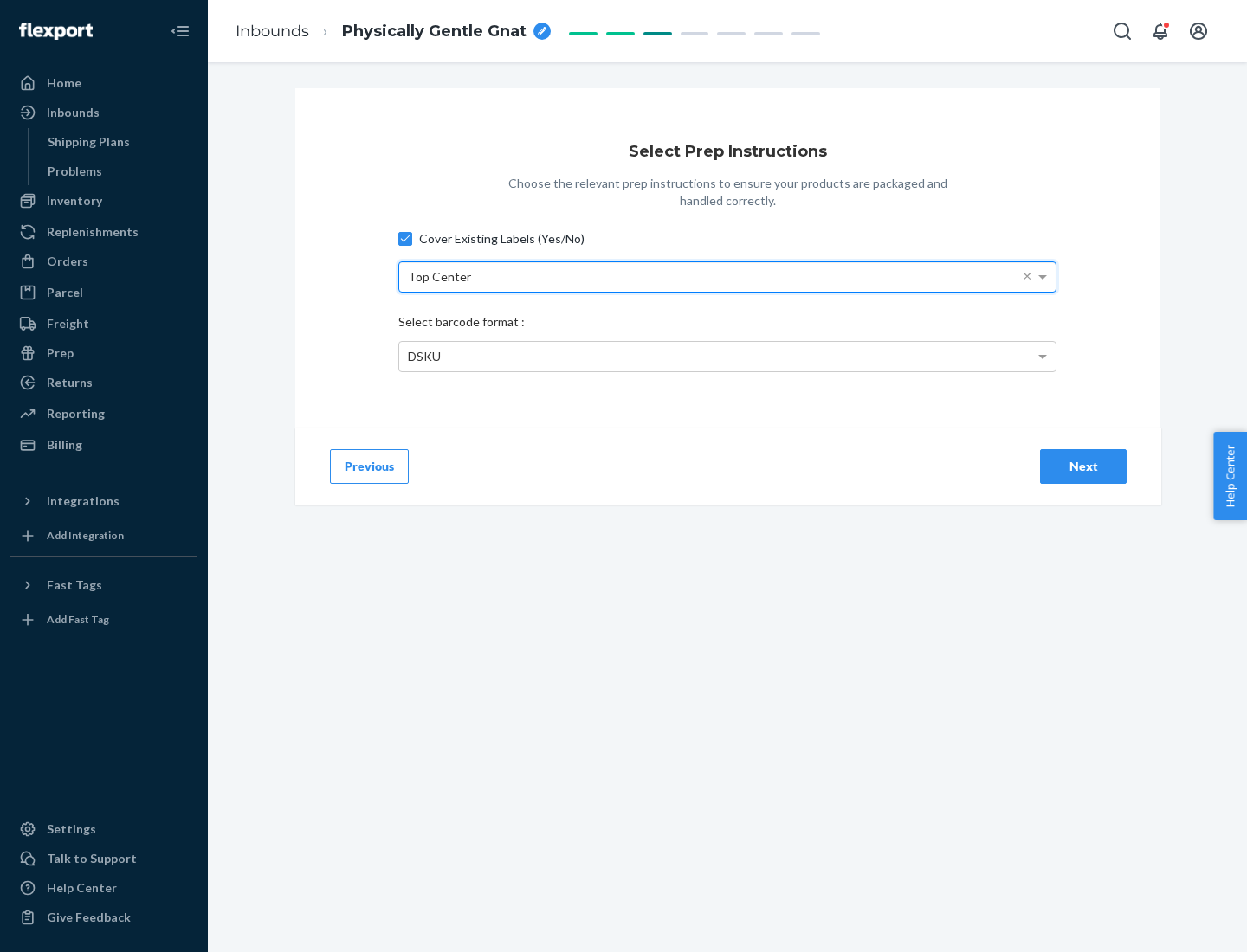
click at [727, 356] on div "DSKU" at bounding box center [727, 357] width 656 height 30
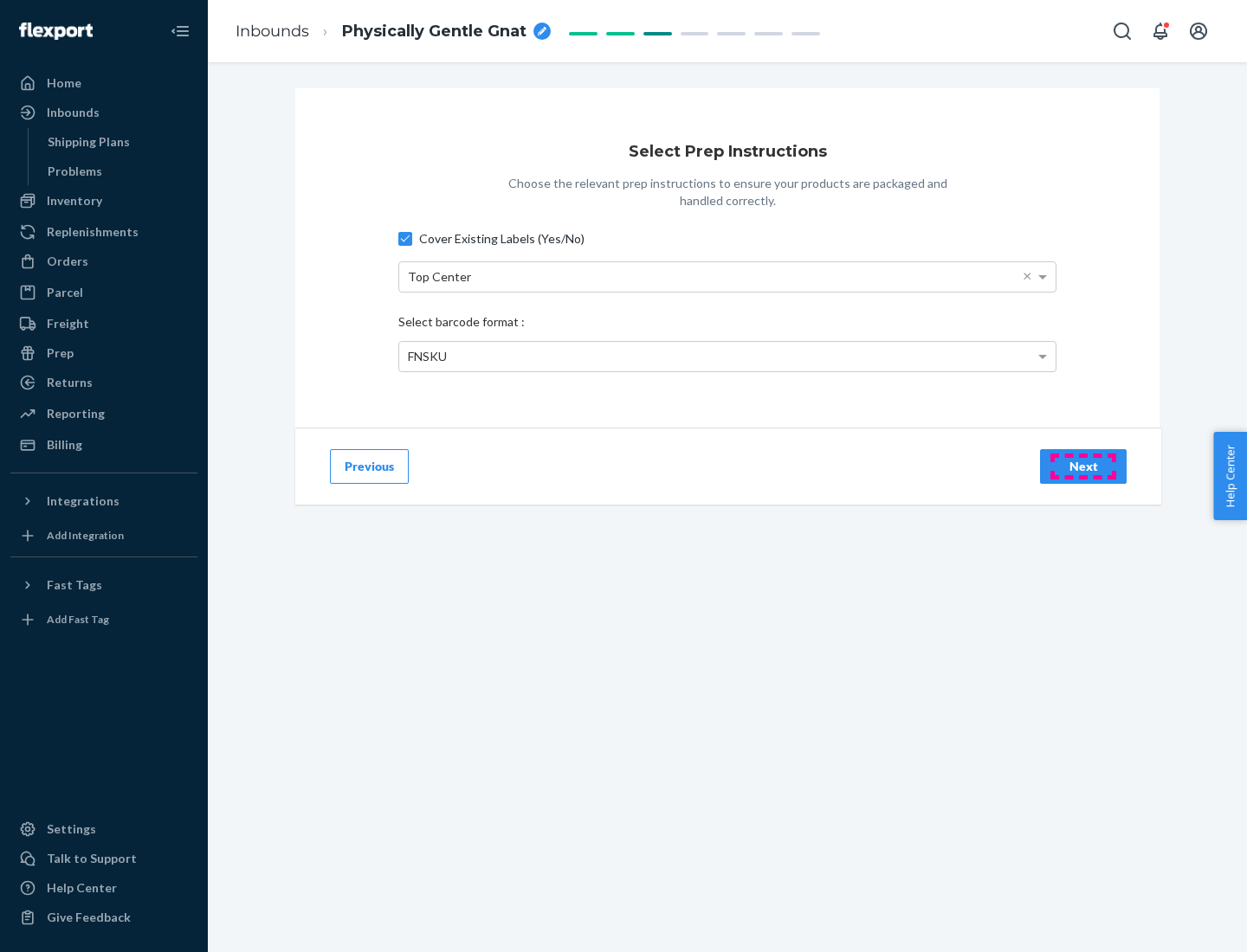
click at [1084, 466] on div "Next" at bounding box center [1083, 467] width 57 height 18
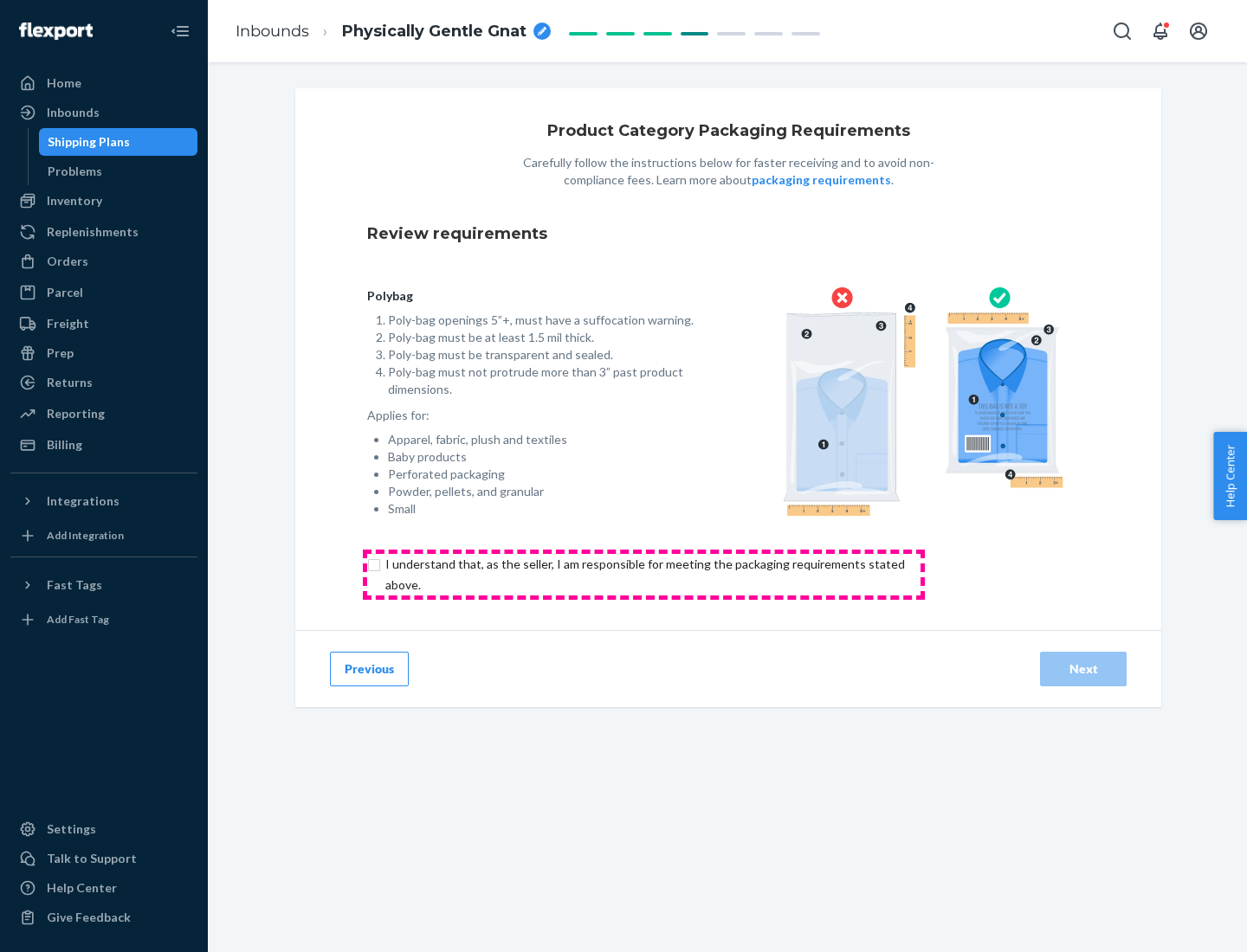
click at [643, 574] on input "checkbox" at bounding box center [654, 575] width 576 height 42
checkbox input "true"
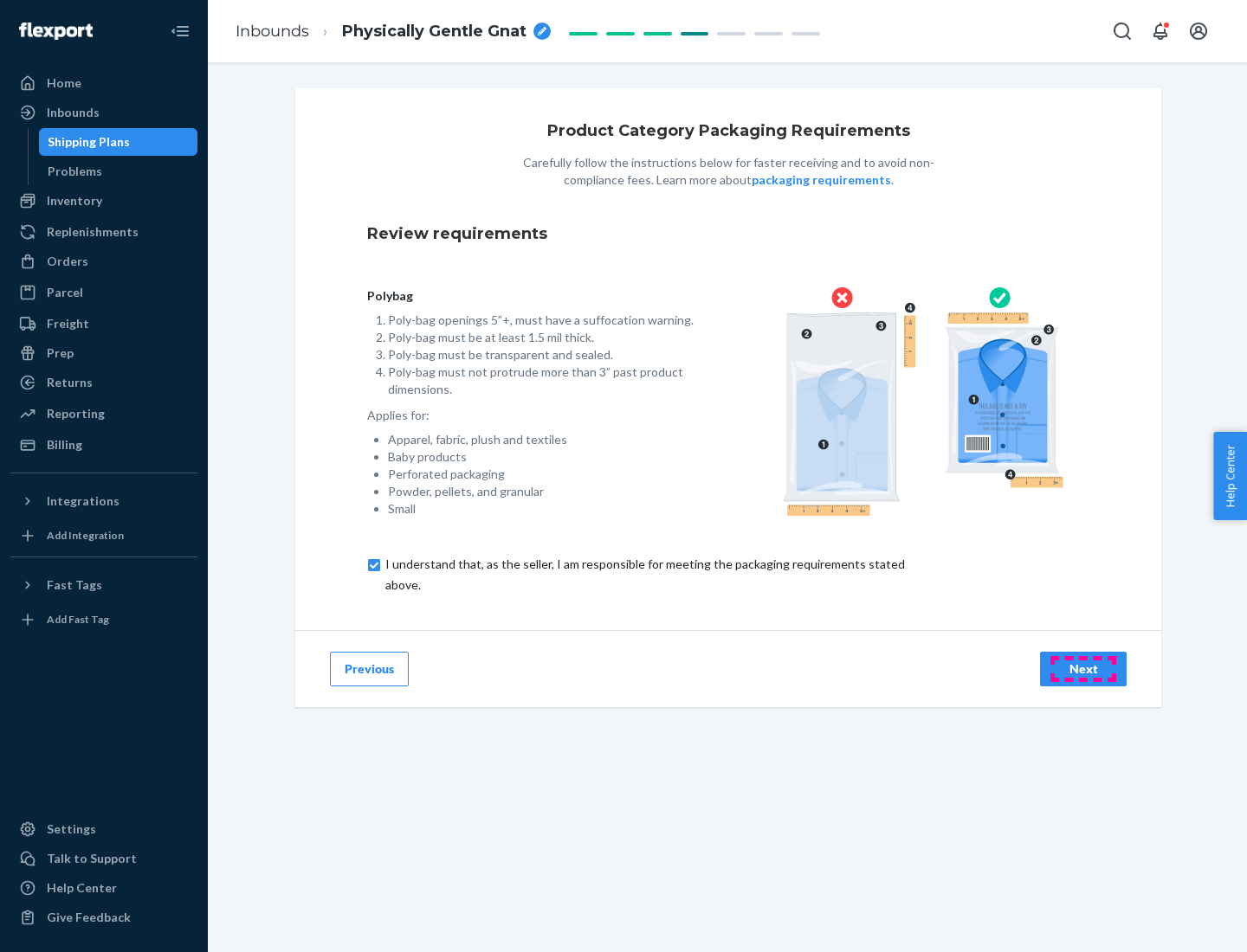
click at [1084, 668] on div "Next" at bounding box center [1083, 669] width 57 height 18
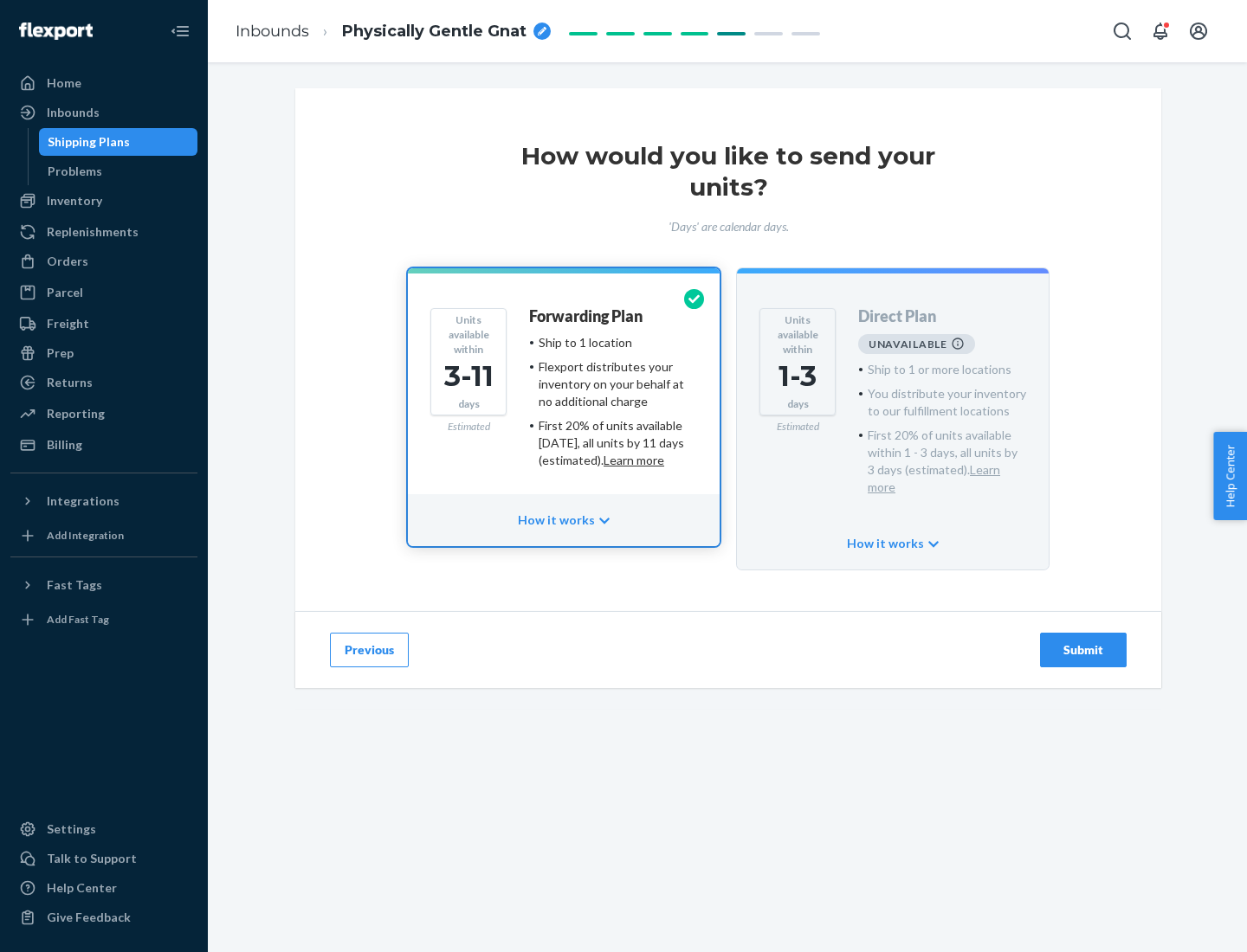
click at [587, 316] on h4 "Forwarding Plan" at bounding box center [586, 316] width 114 height 18
click at [1084, 641] on div "Submit" at bounding box center [1083, 650] width 57 height 18
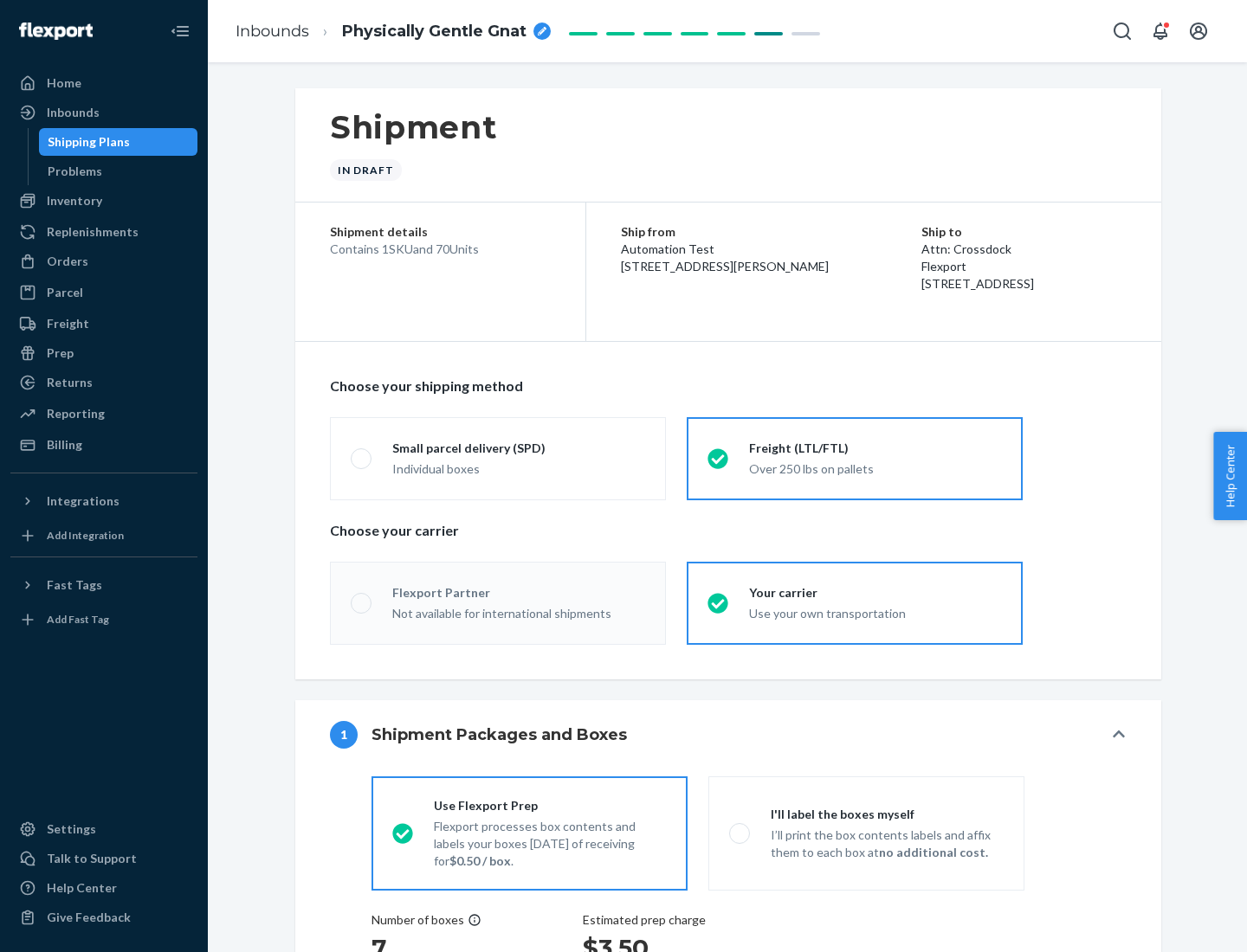
radio input "true"
radio input "false"
radio input "true"
radio input "false"
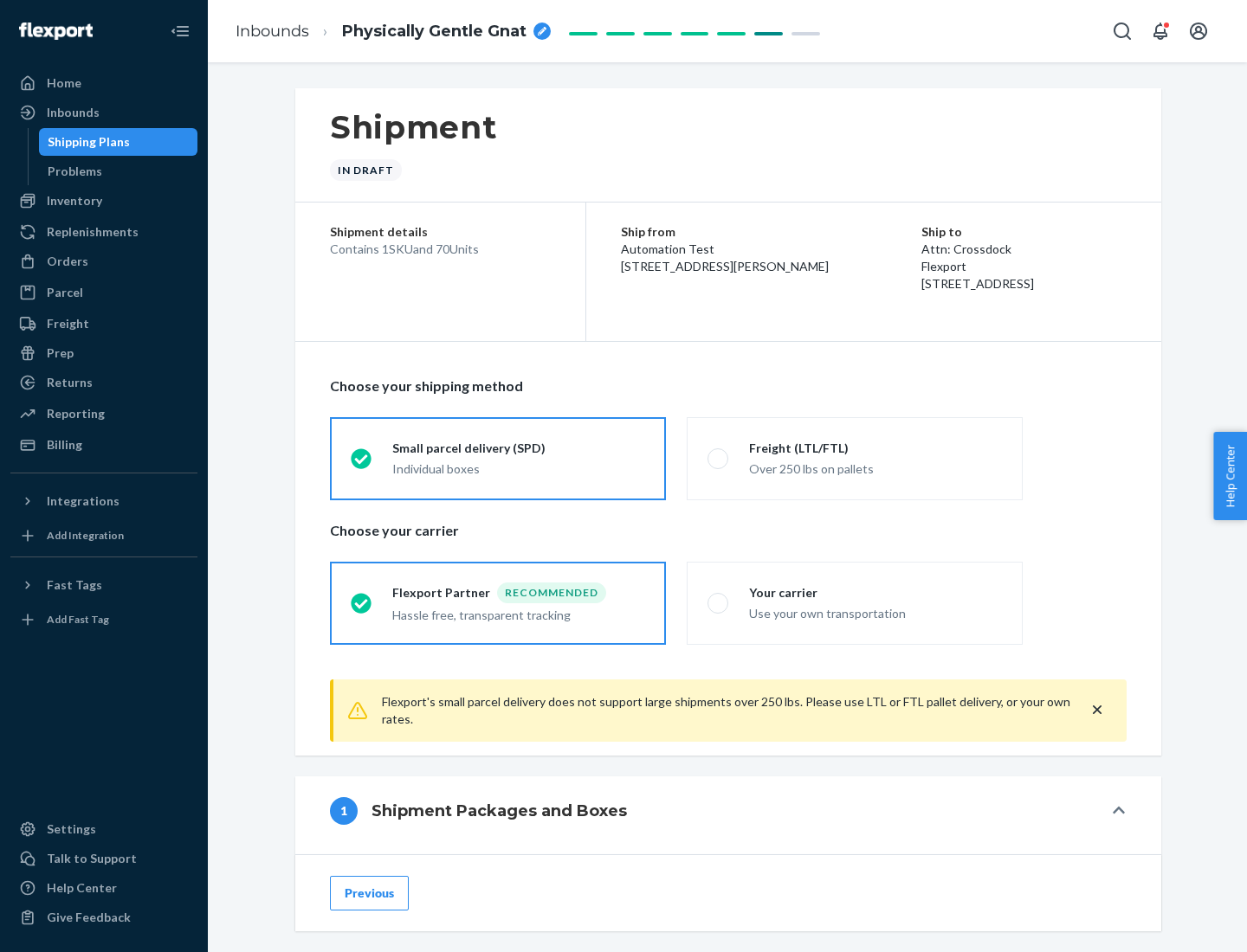
click at [855, 458] on div "Over 250 lbs on pallets" at bounding box center [875, 468] width 253 height 21
click at [719, 458] on input "Freight (LTL/FTL) Over 250 lbs on pallets" at bounding box center [713, 458] width 11 height 11
radio input "true"
radio input "false"
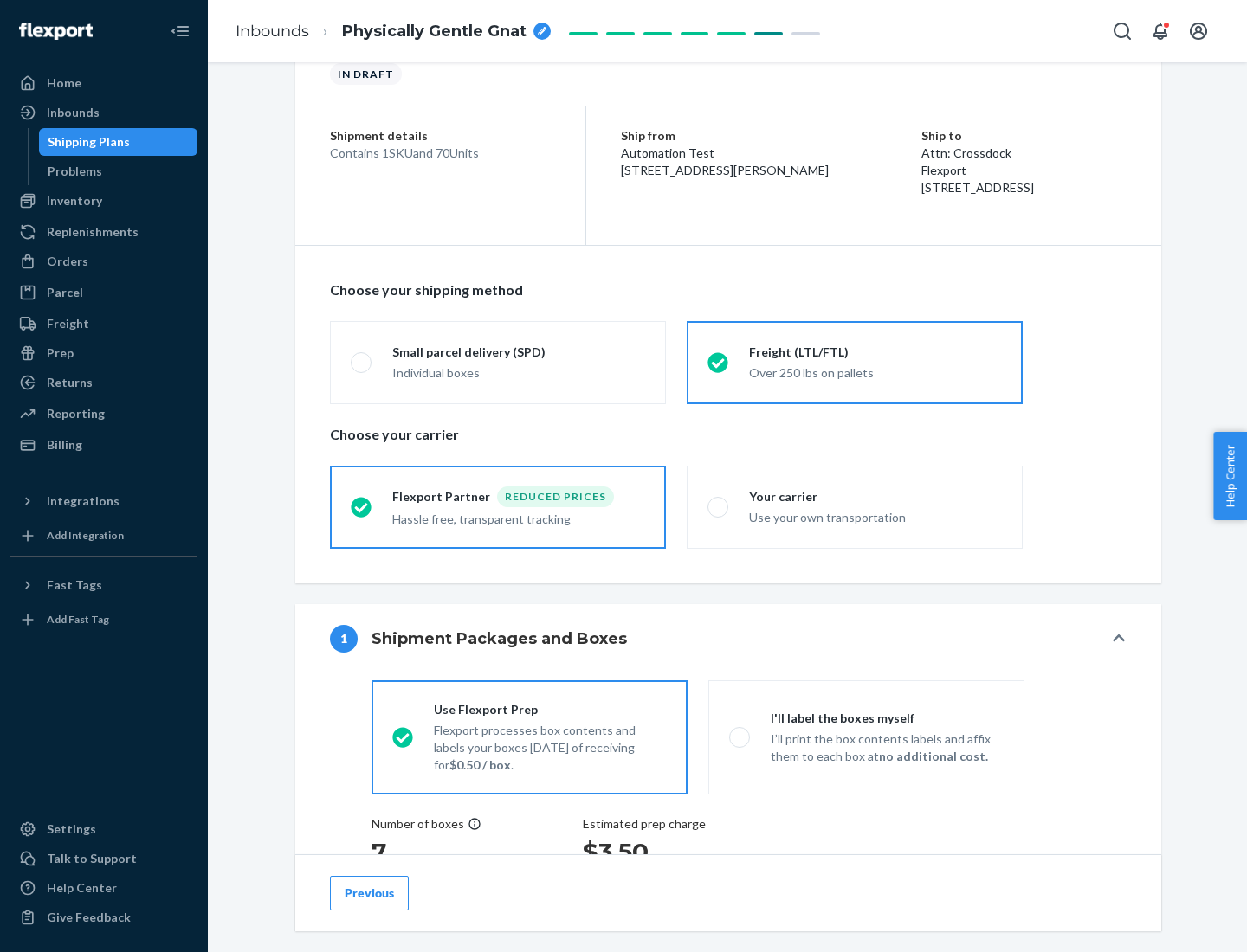
click at [855, 507] on div "Use your own transportation" at bounding box center [875, 516] width 253 height 21
click at [719, 507] on input "Your carrier Use your own transportation" at bounding box center [713, 507] width 11 height 11
radio input "true"
radio input "false"
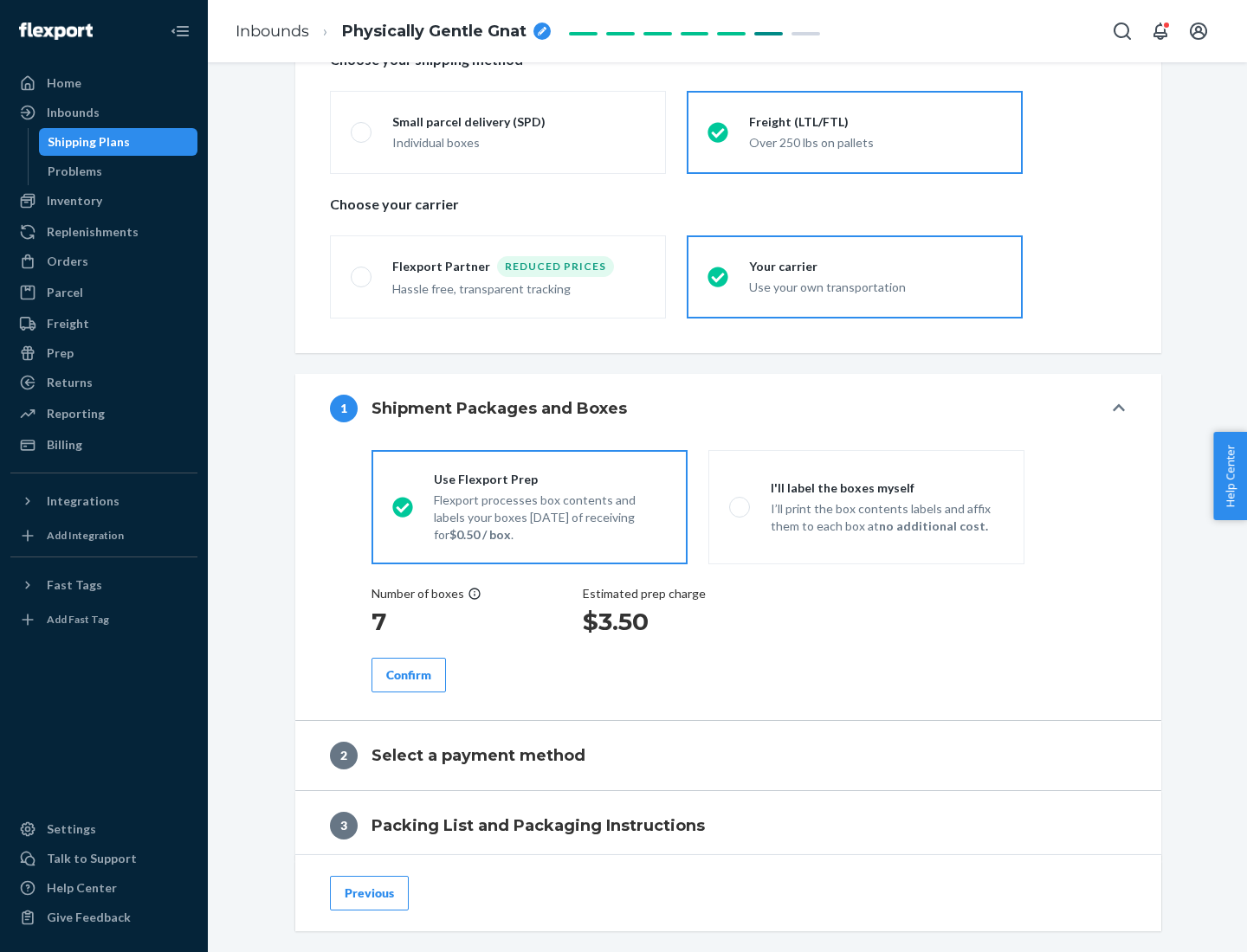
click at [866, 507] on p "I’ll print the box contents labels and affix them to each box at no additional …" at bounding box center [888, 517] width 233 height 35
click at [740, 507] on input "I'll label the boxes myself I’ll print the box contents labels and affix them t…" at bounding box center [735, 507] width 11 height 11
radio input "true"
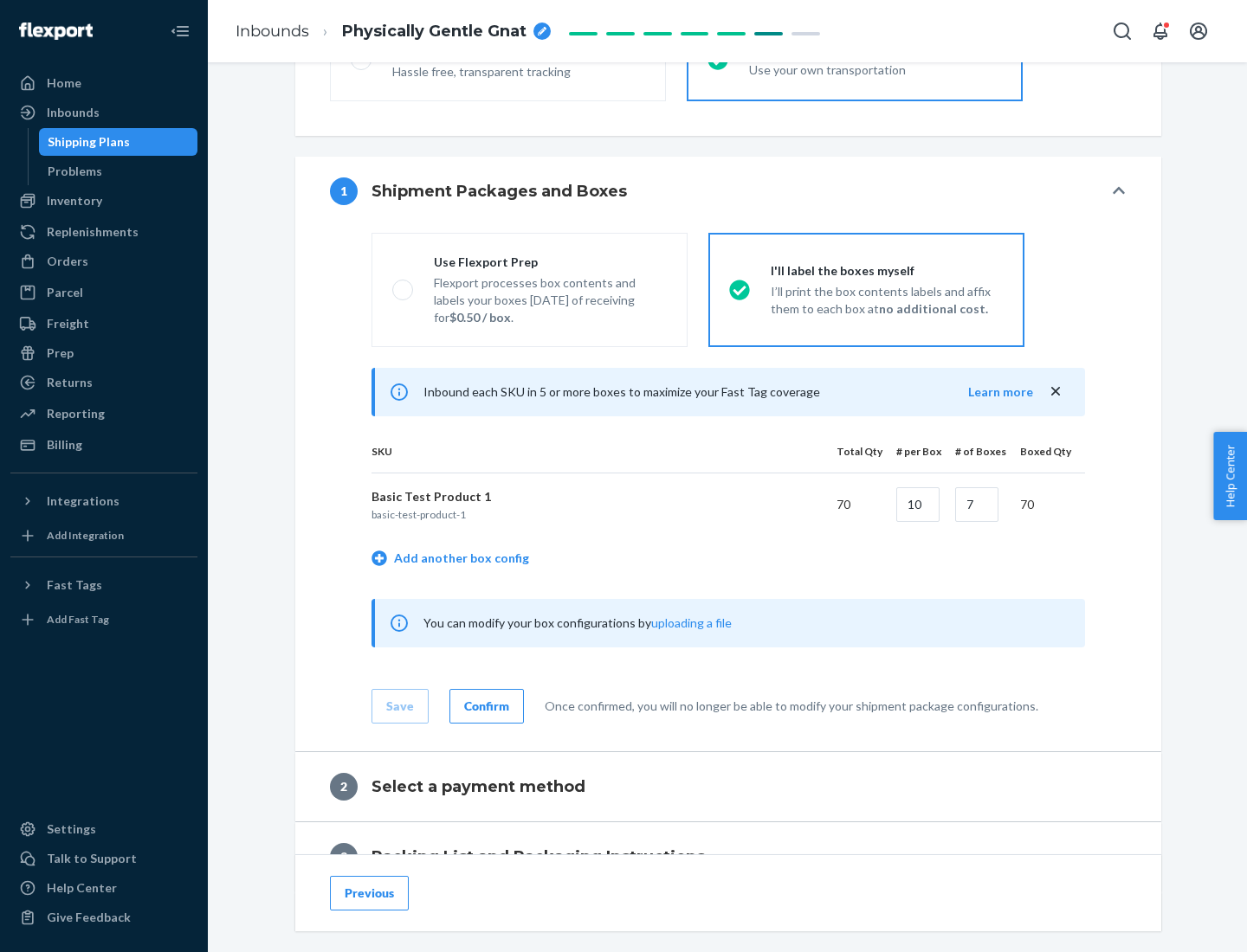
scroll to position [299, 0]
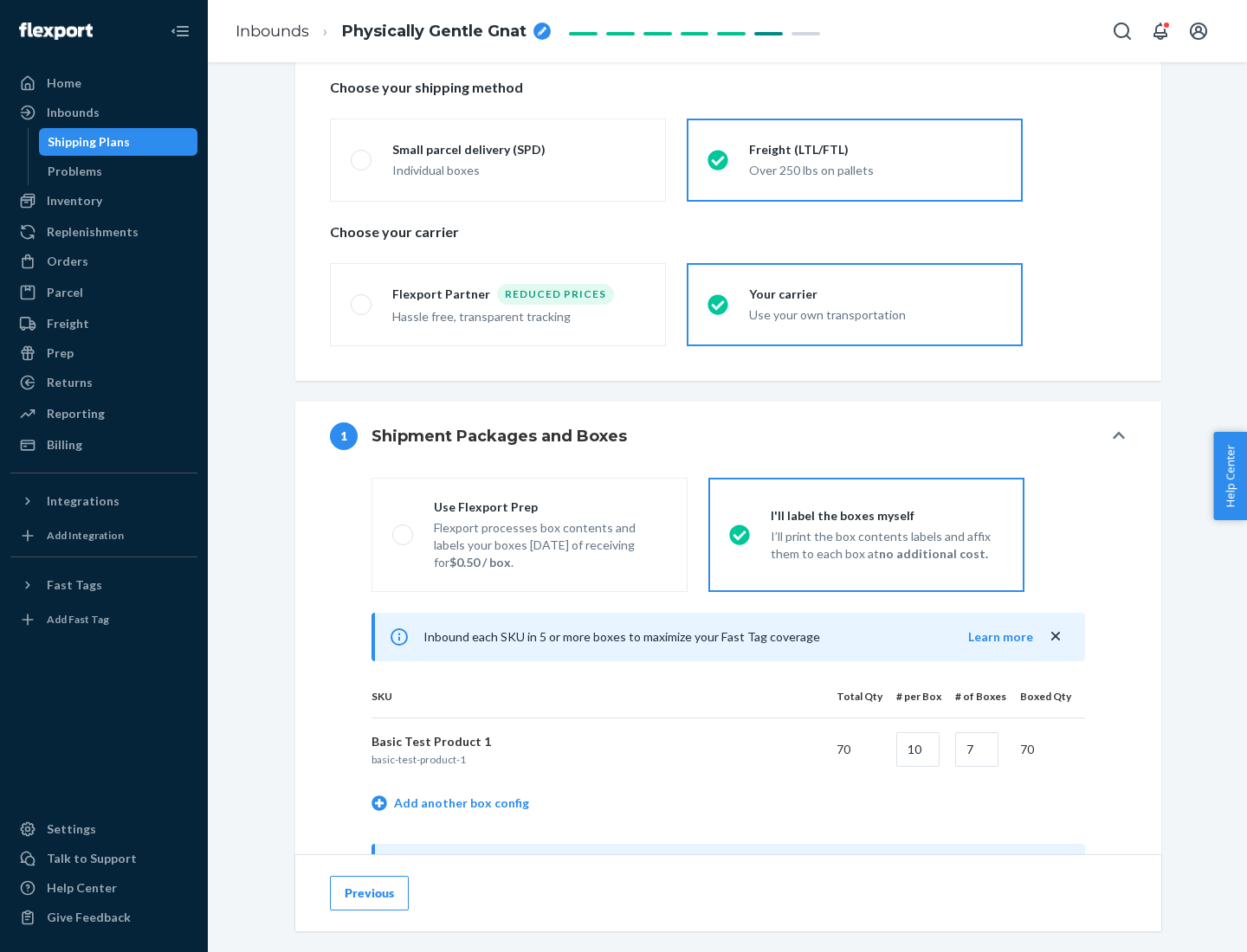
click at [550, 507] on div "Use Flexport Prep" at bounding box center [551, 507] width 233 height 18
click at [403, 529] on input "Use Flexport Prep Flexport processes box contents and labels your boxes [DATE] …" at bounding box center [398, 535] width 11 height 11
radio input "true"
radio input "false"
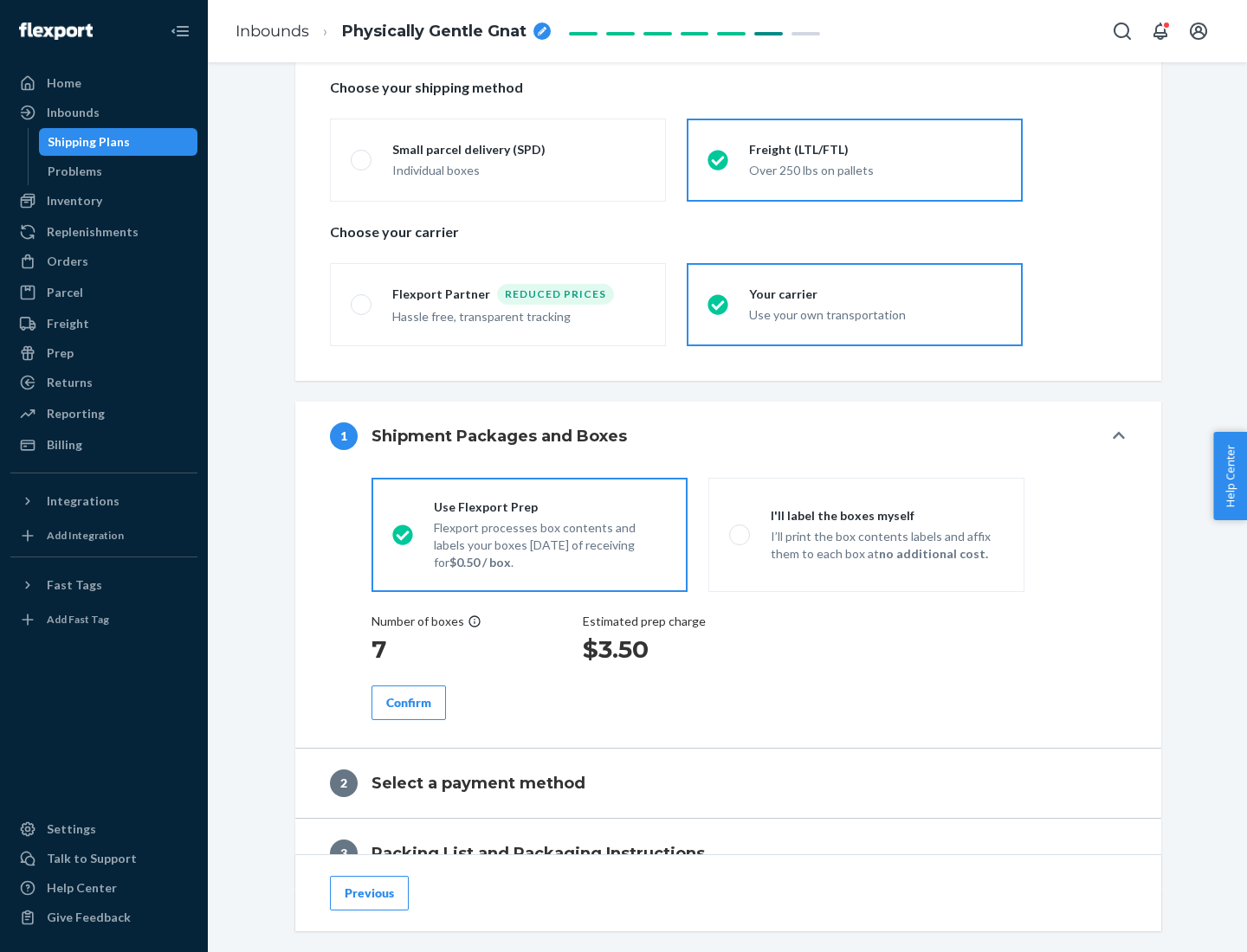
scroll to position [495, 0]
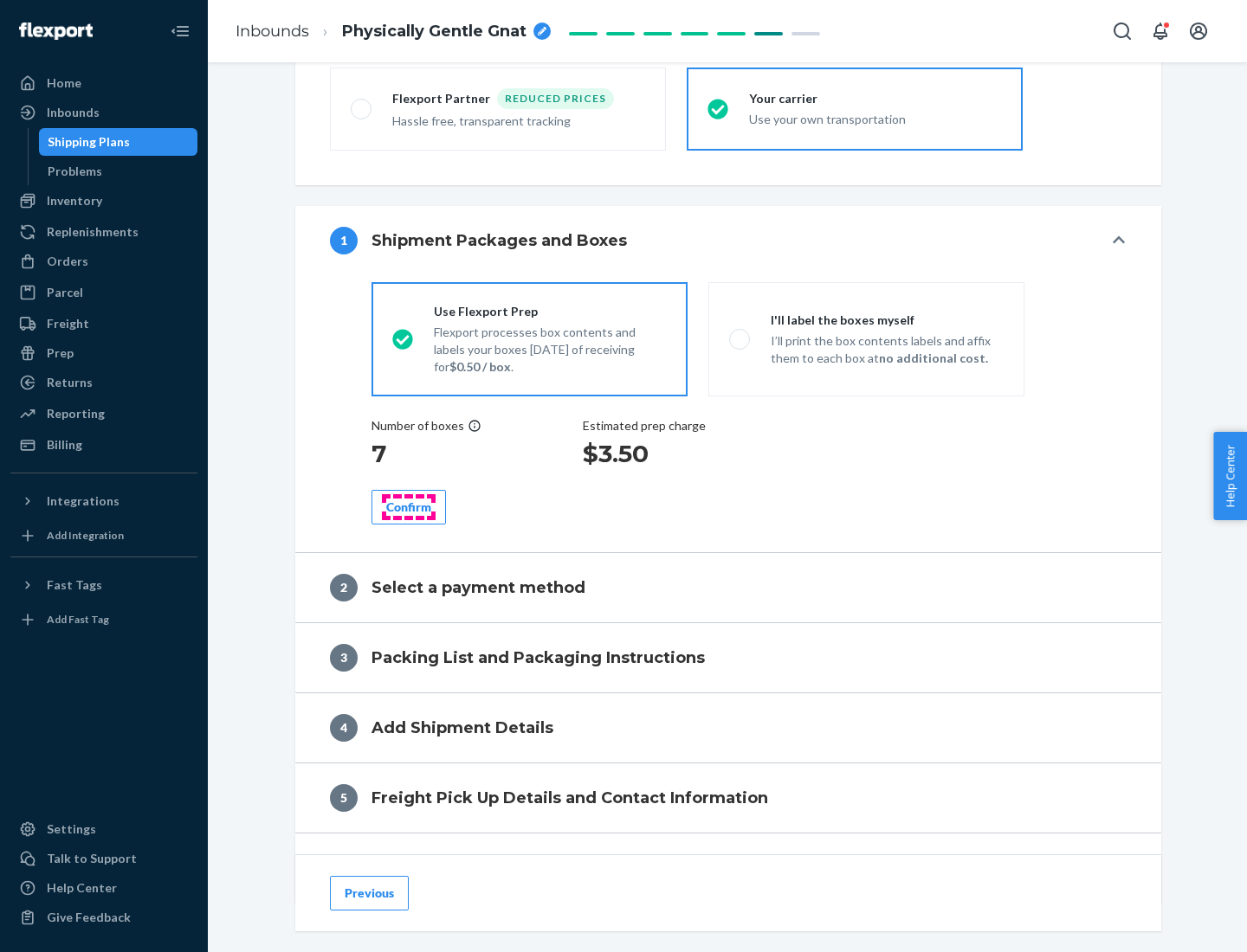
click at [409, 507] on div "Confirm" at bounding box center [409, 507] width 45 height 18
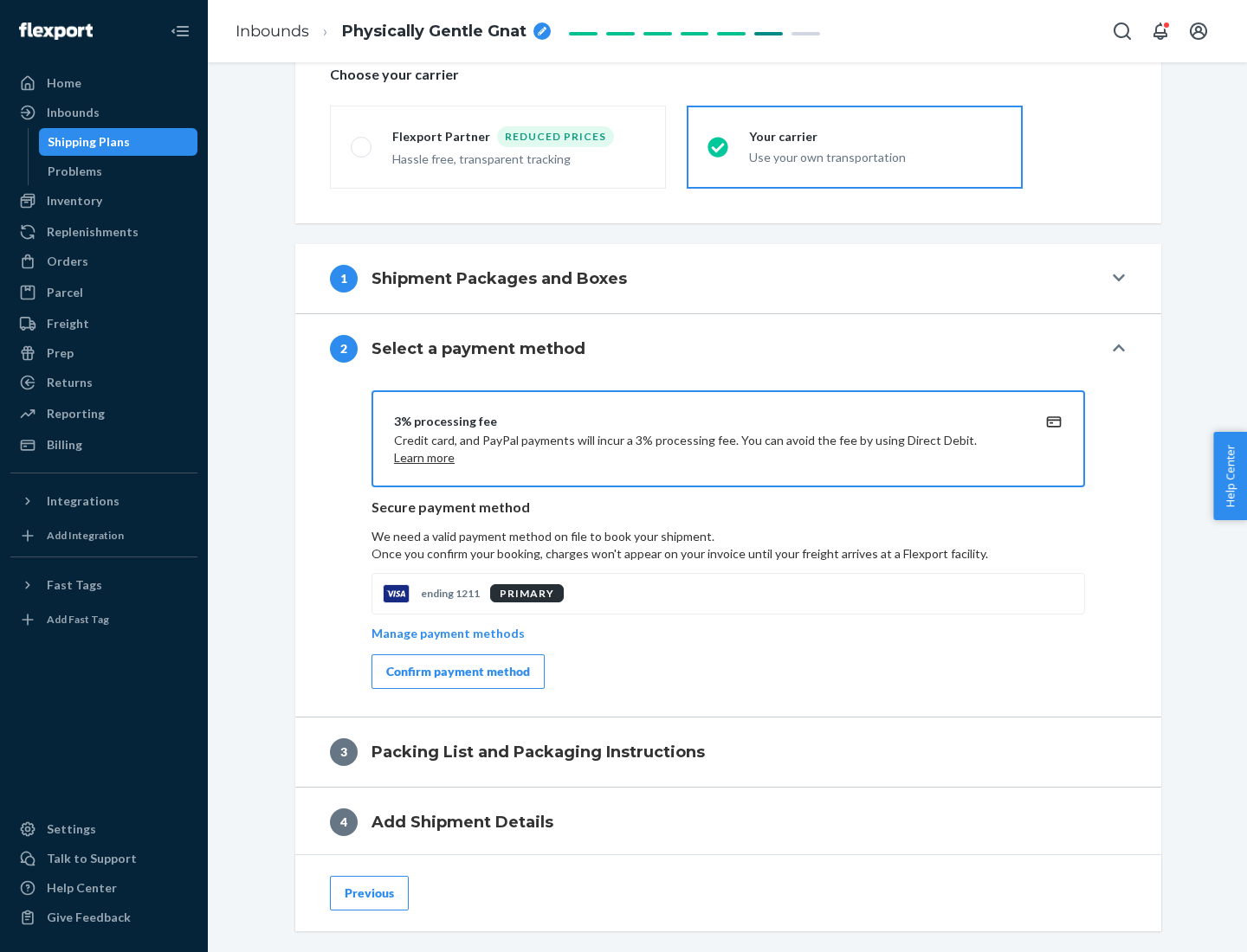
scroll to position [621, 0]
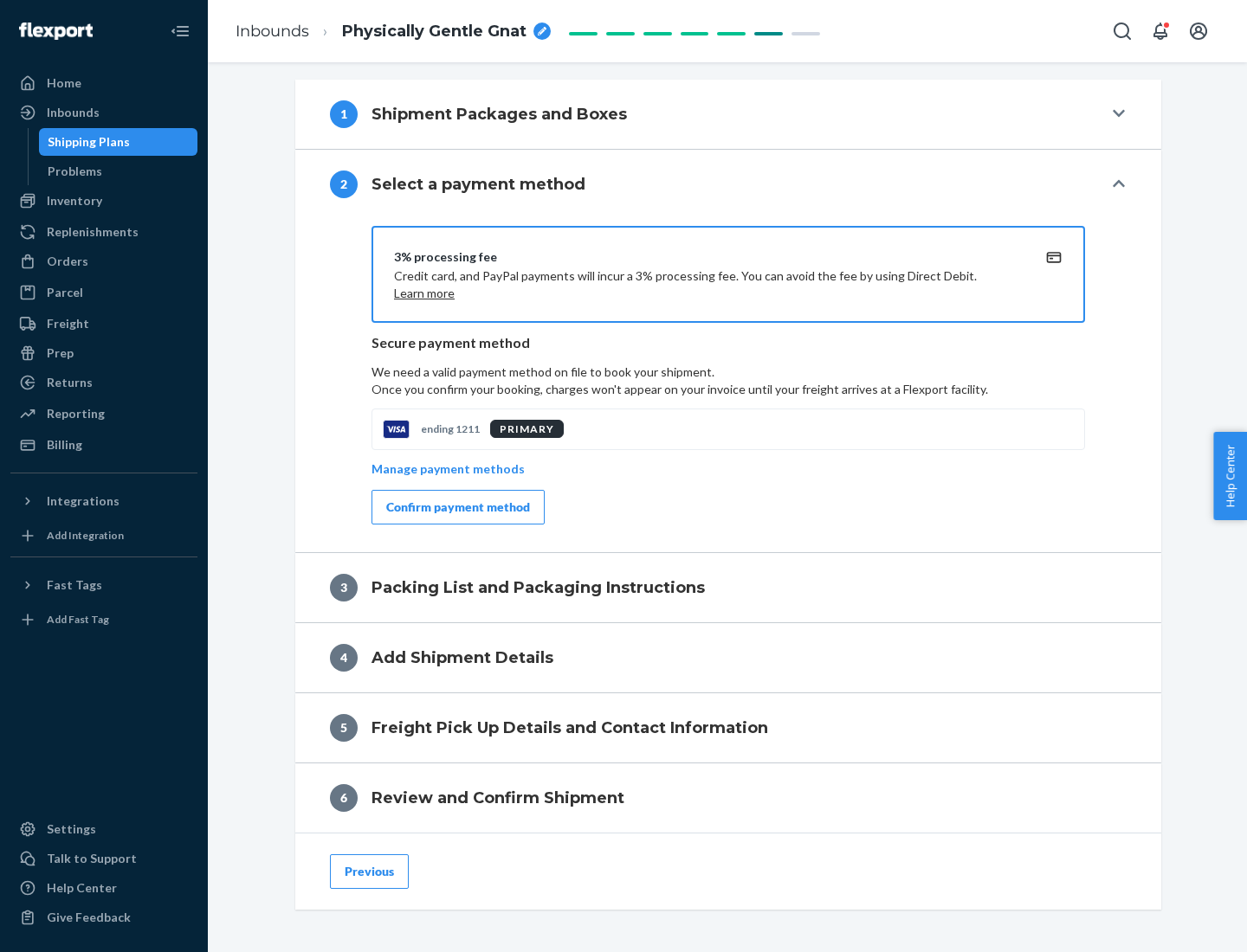
click at [456, 508] on div "Confirm payment method" at bounding box center [458, 507] width 144 height 18
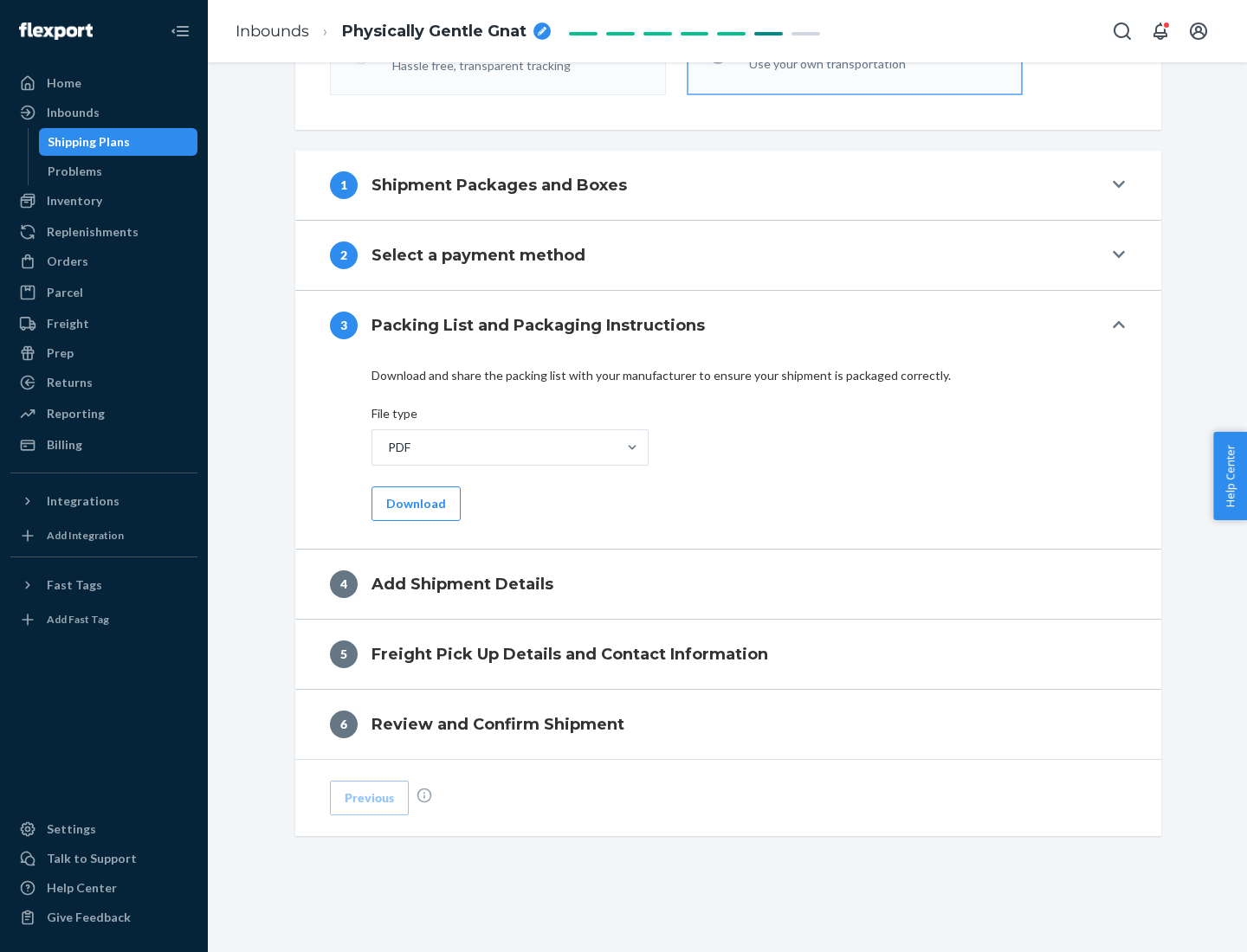
scroll to position [546, 0]
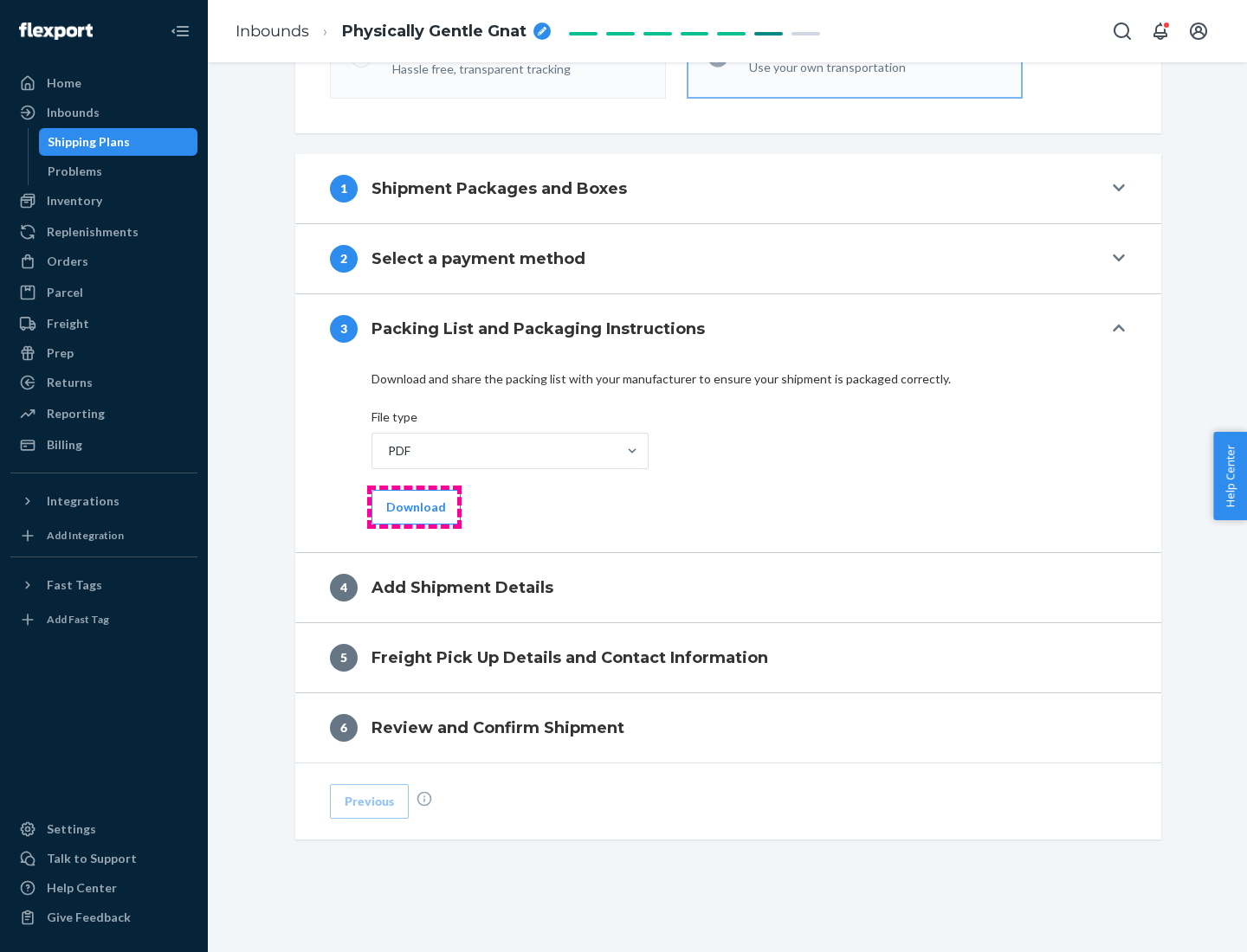
click at [413, 507] on button "Download" at bounding box center [416, 507] width 90 height 35
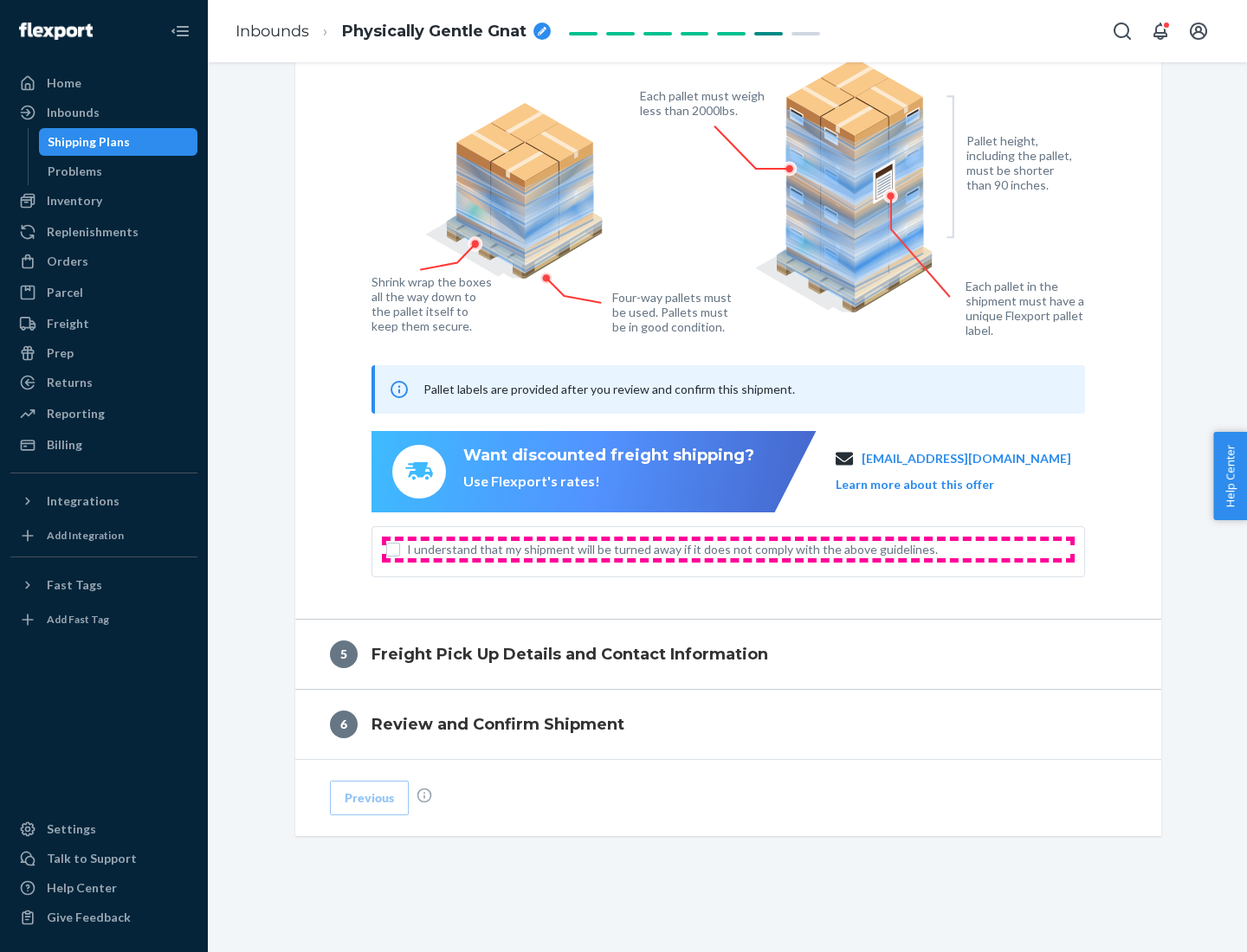
click at [728, 549] on span "I understand that my shipment will be turned away if it does not comply with th…" at bounding box center [738, 550] width 664 height 18
click at [400, 549] on input "I understand that my shipment will be turned away if it does not comply with th…" at bounding box center [393, 550] width 14 height 14
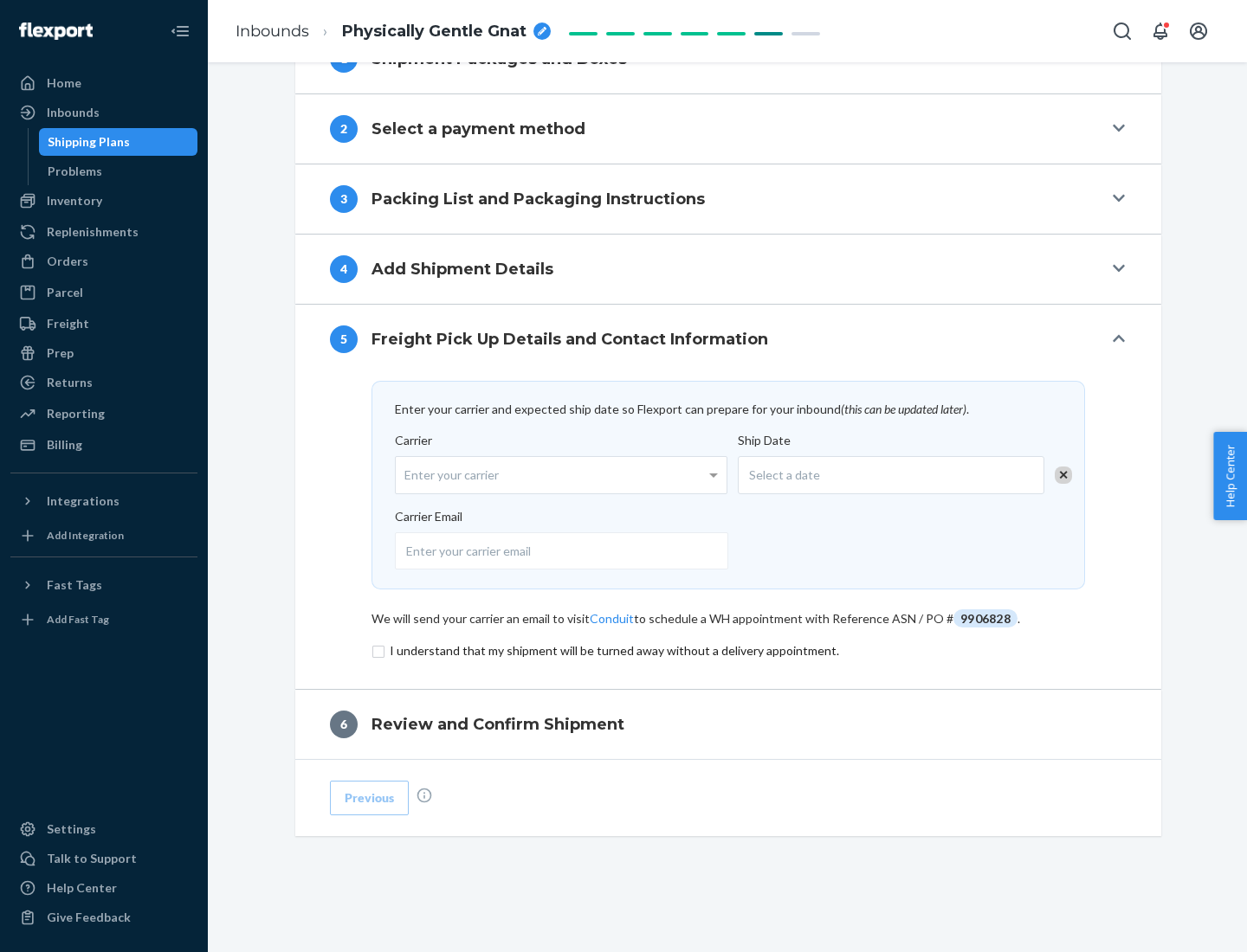
click at [728, 651] on input "checkbox" at bounding box center [728, 651] width 713 height 21
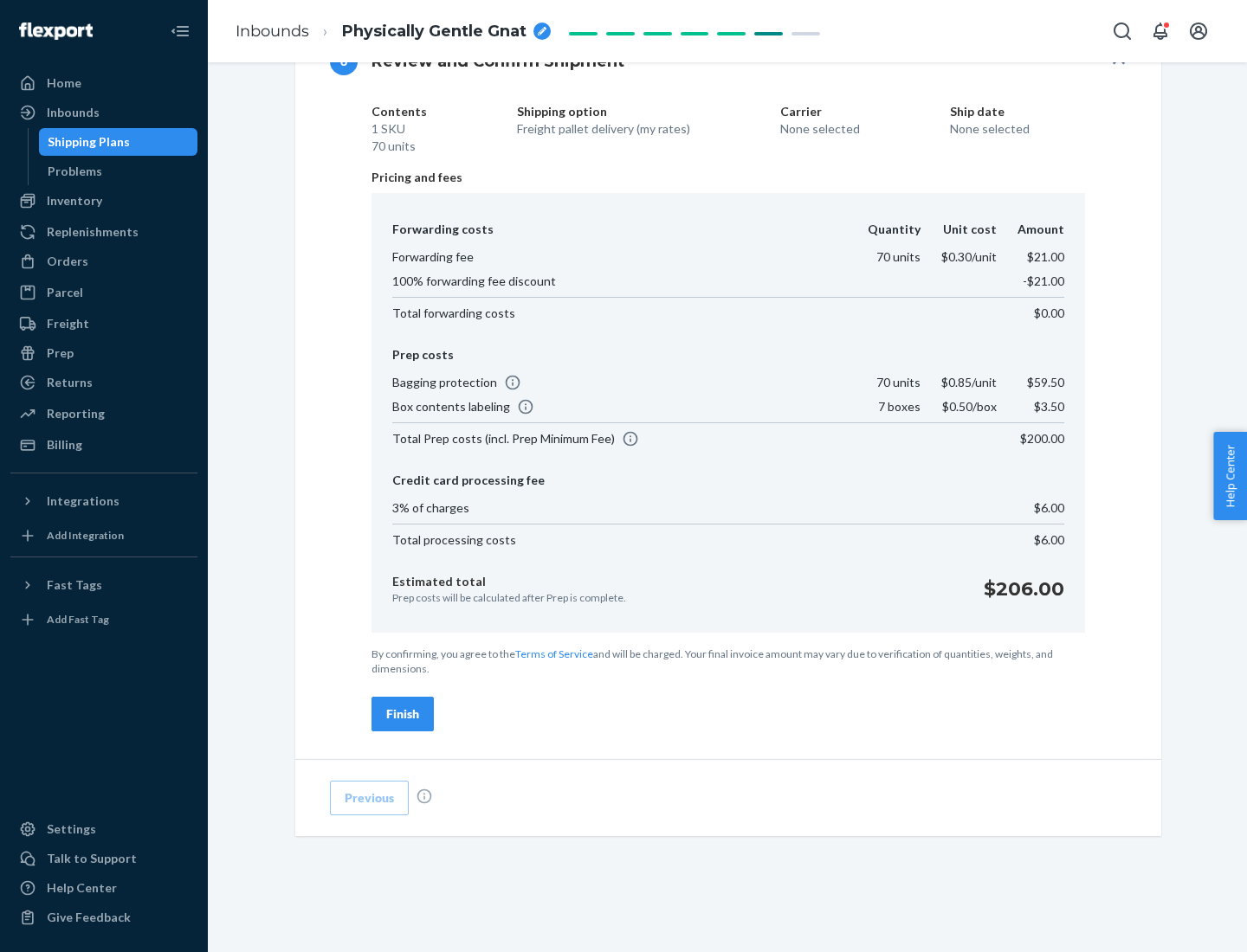
click at [402, 714] on div "Finish" at bounding box center [402, 714] width 33 height 18
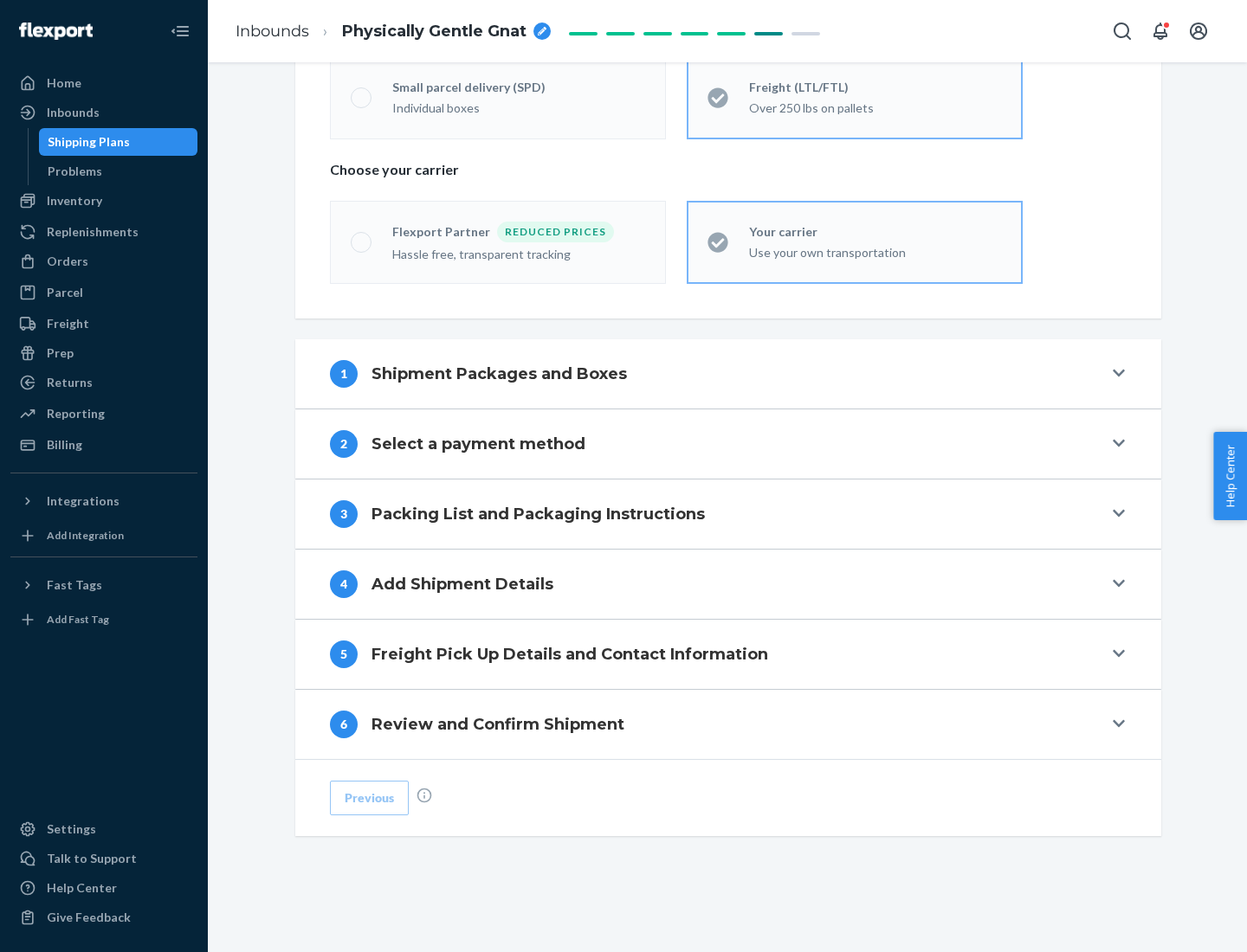
scroll to position [361, 0]
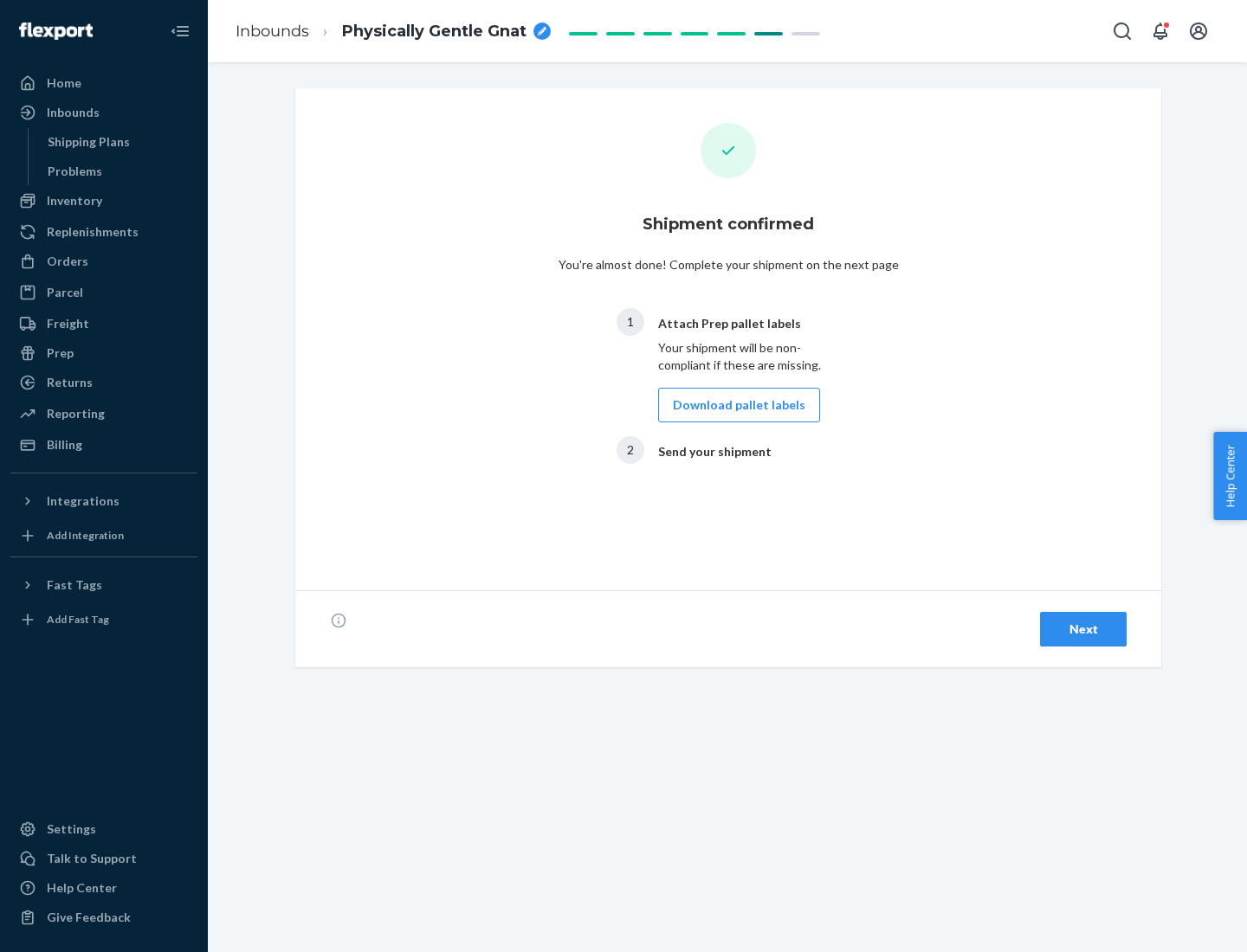
click at [735, 405] on button "Download pallet labels" at bounding box center [738, 405] width 161 height 35
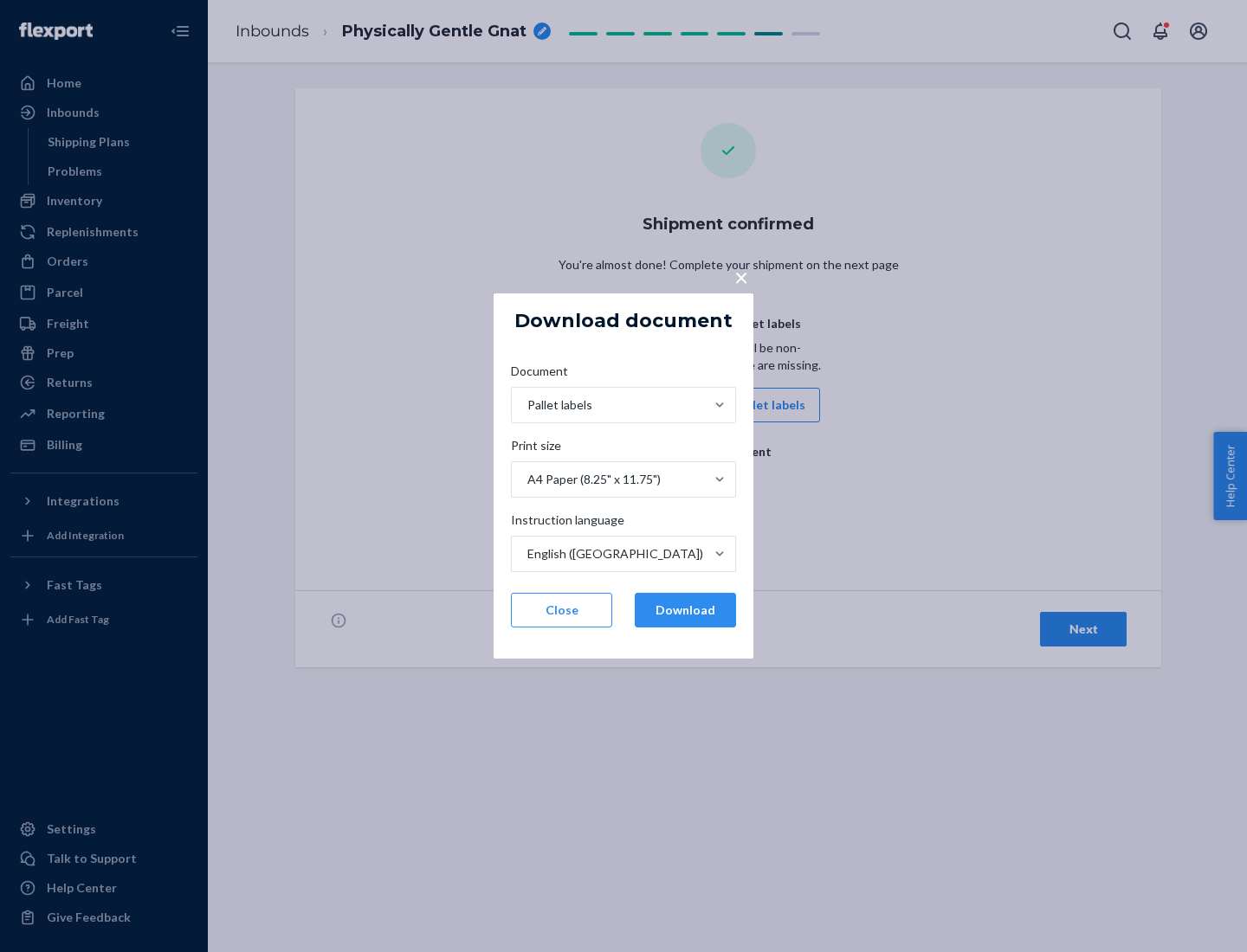
click at [685, 610] on button "Download" at bounding box center [685, 609] width 102 height 35
click at [740, 276] on span "×" at bounding box center [741, 277] width 14 height 30
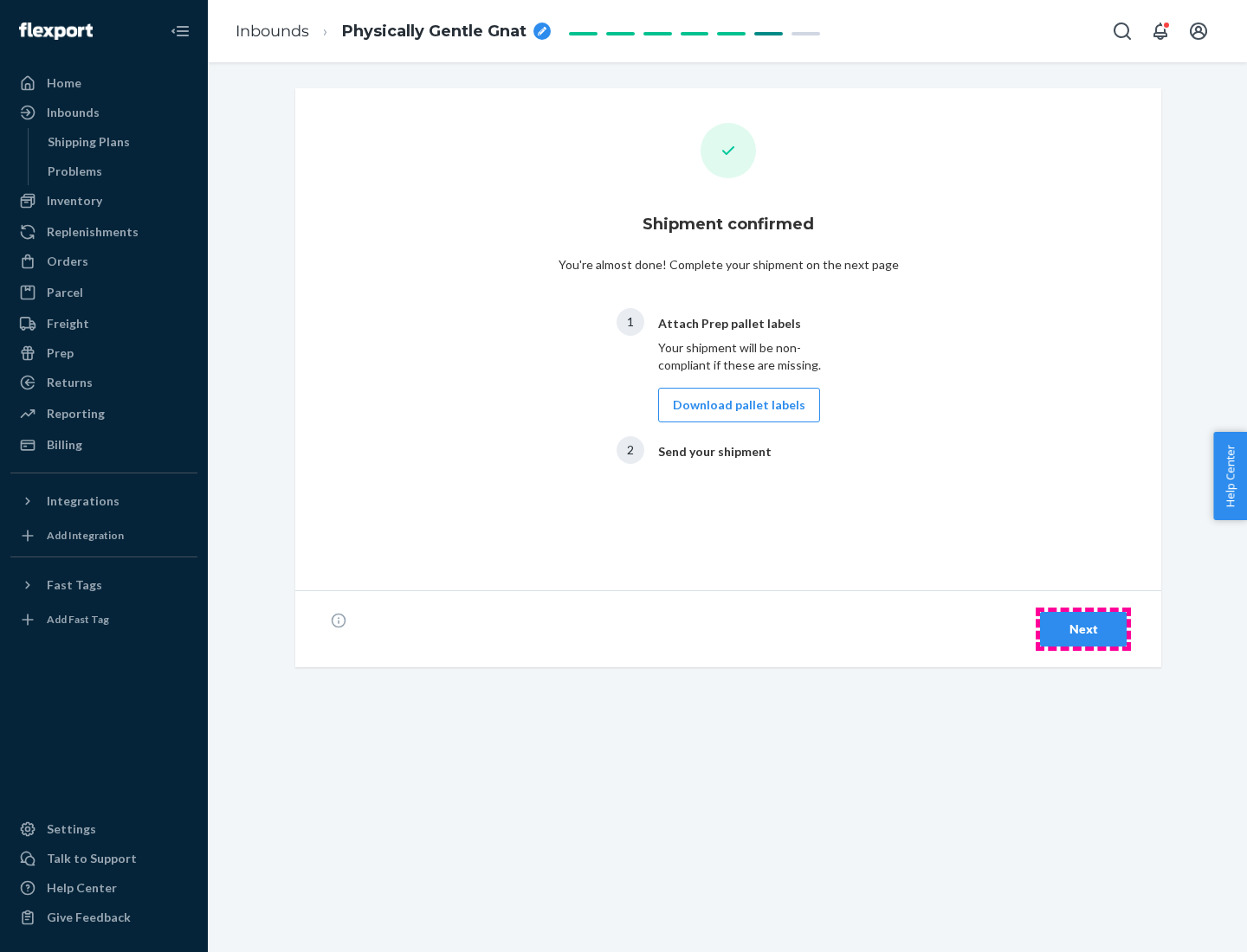
click at [1084, 629] on div "Next" at bounding box center [1083, 629] width 57 height 18
